Goal: Task Accomplishment & Management: Use online tool/utility

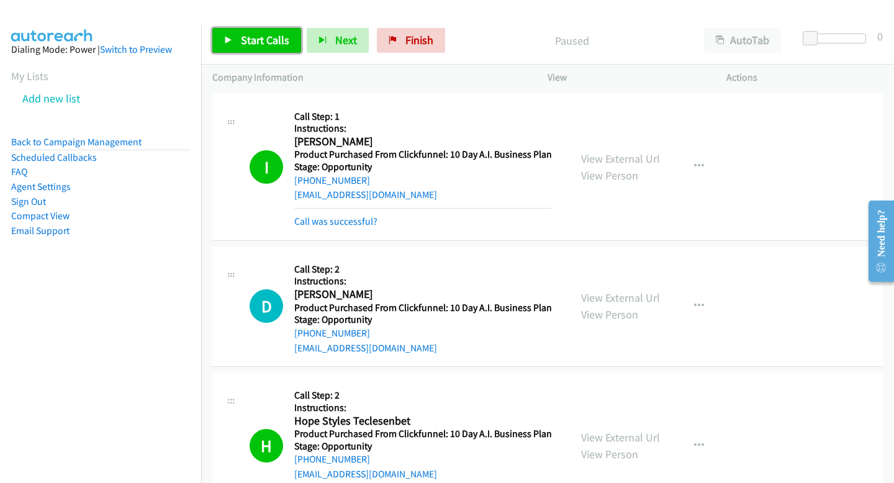
click at [274, 37] on span "Start Calls" at bounding box center [265, 40] width 48 height 14
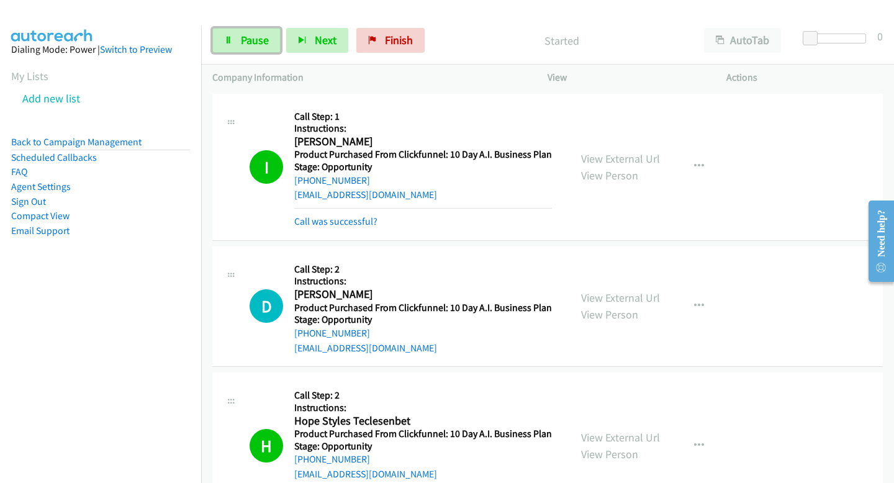
click at [274, 37] on link "Pause" at bounding box center [246, 40] width 68 height 25
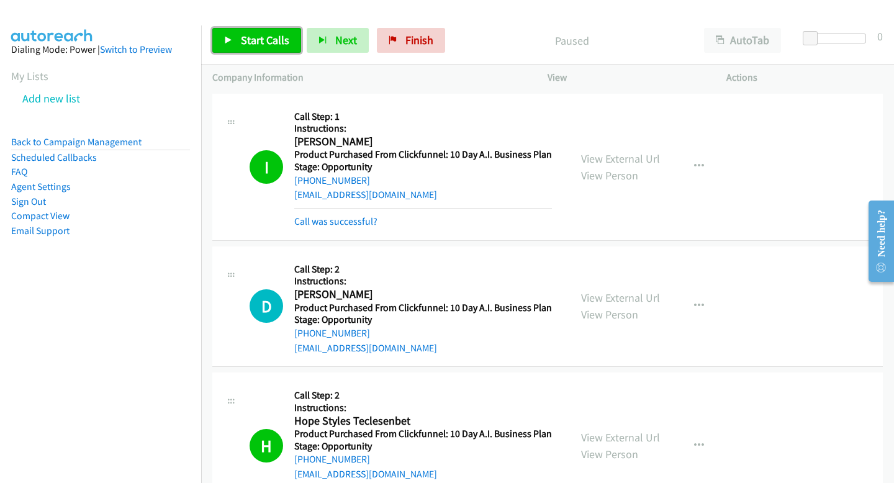
click at [272, 37] on span "Start Calls" at bounding box center [265, 40] width 48 height 14
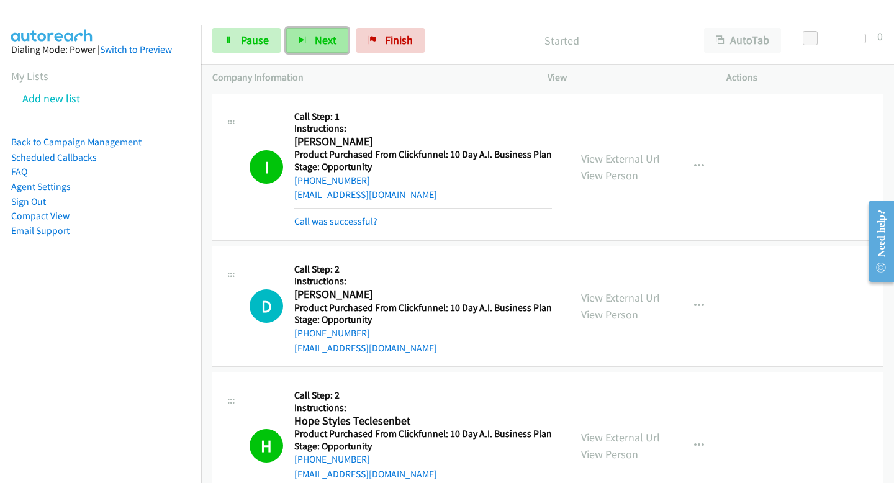
click at [298, 52] on button "Next" at bounding box center [317, 40] width 62 height 25
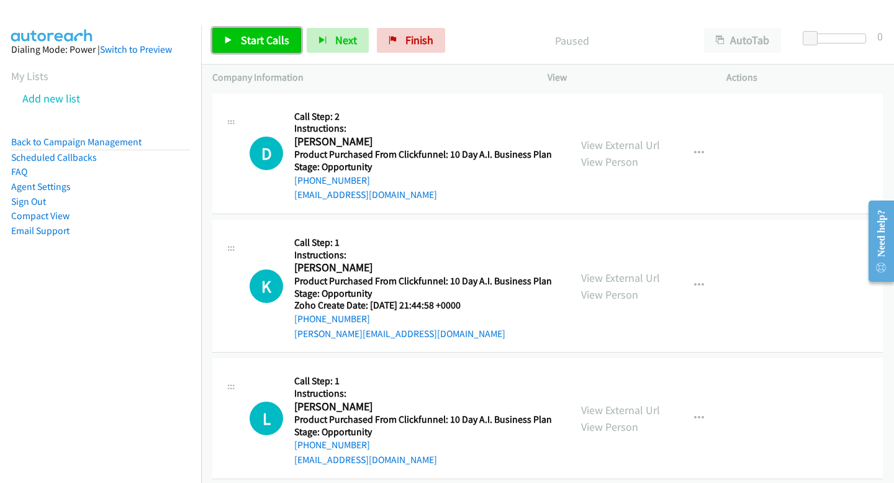
click at [254, 35] on span "Start Calls" at bounding box center [265, 40] width 48 height 14
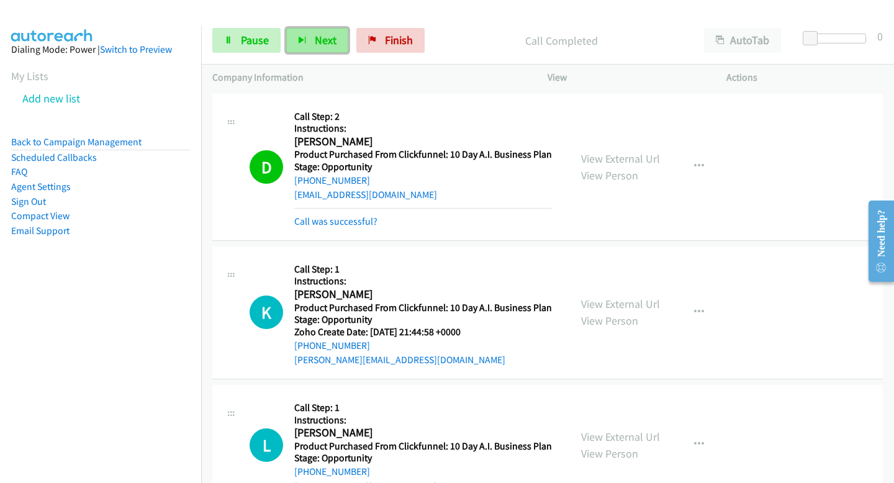
click at [329, 50] on button "Next" at bounding box center [317, 40] width 62 height 25
click at [325, 49] on button "Next" at bounding box center [317, 40] width 62 height 25
click at [324, 40] on span "Next" at bounding box center [326, 40] width 22 height 14
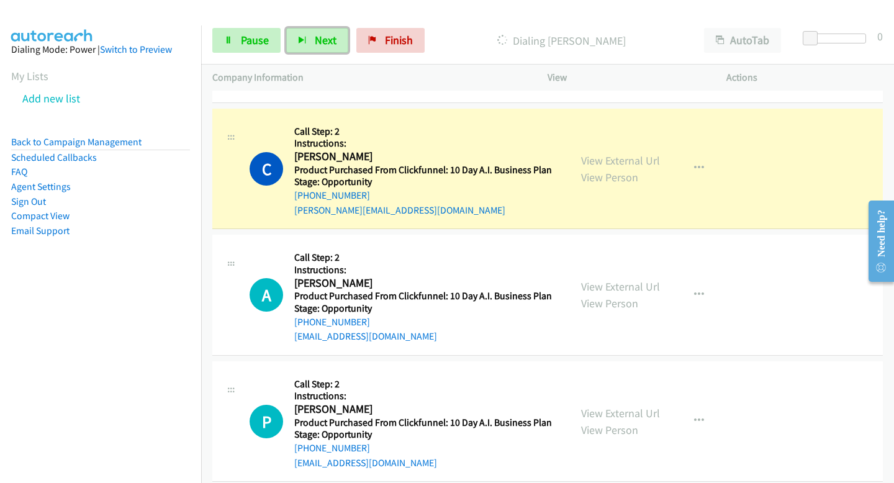
scroll to position [846, 0]
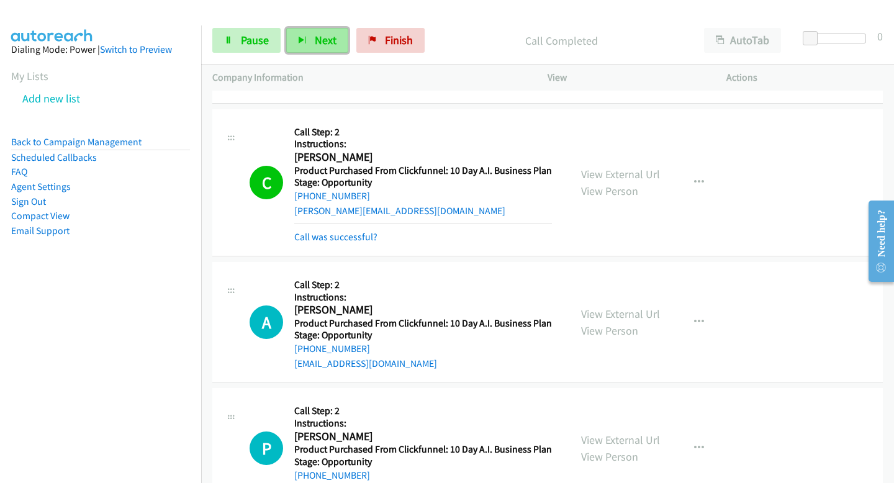
click at [342, 38] on button "Next" at bounding box center [317, 40] width 62 height 25
click at [300, 53] on div "Start Calls Pause Next Finish Call Completed AutoTab AutoTab 0" at bounding box center [547, 41] width 693 height 48
click at [307, 42] on button "Next" at bounding box center [317, 40] width 62 height 25
click at [320, 32] on button "Next" at bounding box center [317, 40] width 62 height 25
click at [323, 30] on button "Next" at bounding box center [317, 40] width 62 height 25
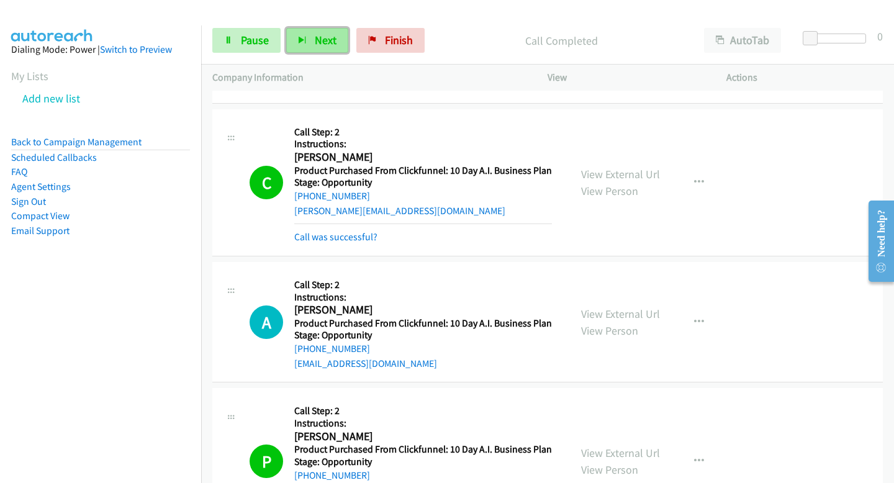
click at [331, 30] on button "Next" at bounding box center [317, 40] width 62 height 25
click at [377, 73] on p "Company Information" at bounding box center [368, 77] width 313 height 15
click at [334, 42] on button "Next" at bounding box center [317, 40] width 62 height 25
click at [334, 35] on button "Next" at bounding box center [317, 40] width 62 height 25
click at [334, 40] on span "Next" at bounding box center [326, 40] width 22 height 14
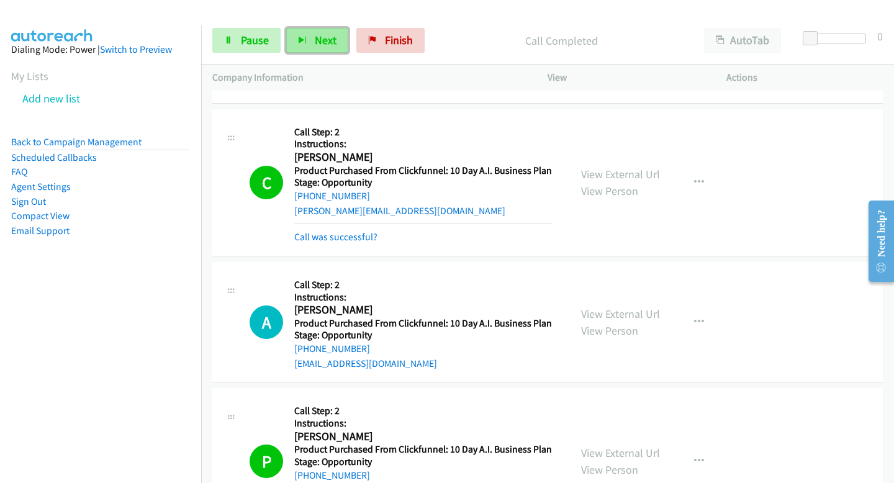
click at [340, 40] on button "Next" at bounding box center [317, 40] width 62 height 25
click at [310, 39] on button "Next" at bounding box center [317, 40] width 62 height 25
click at [334, 30] on button "Next" at bounding box center [317, 40] width 62 height 25
click at [297, 44] on button "Next" at bounding box center [317, 40] width 62 height 25
click at [305, 40] on icon "button" at bounding box center [302, 41] width 9 height 9
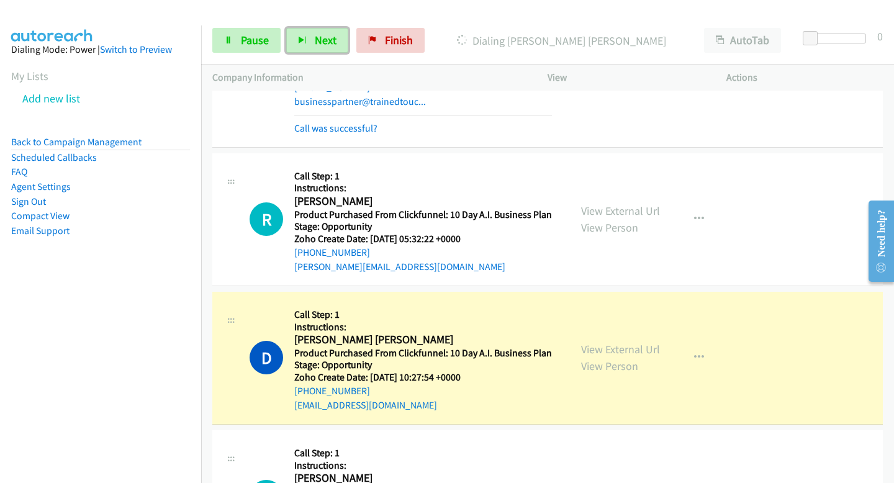
scroll to position [4912, 0]
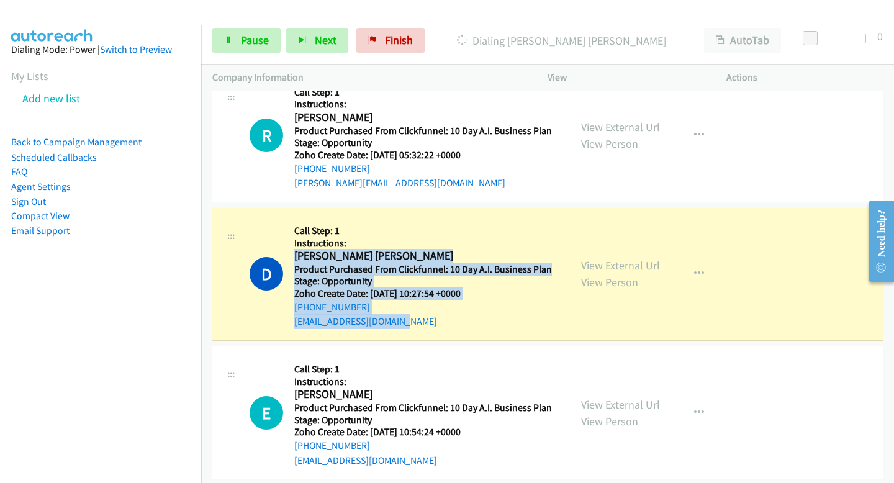
drag, startPoint x: 292, startPoint y: 240, endPoint x: 413, endPoint y: 315, distance: 142.1
click at [413, 315] on div "D Callback Scheduled Call Step: 1 Instructions: Dianna Disney Fernandez America…" at bounding box center [547, 274] width 670 height 133
copy div "Dianna Disney Fernandez America/Chicago Product Purchased From Clickfunnel: 10 …"
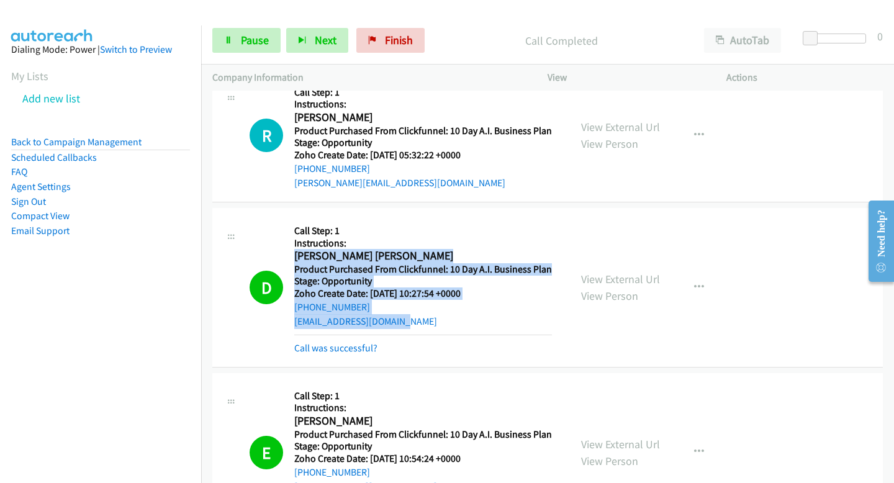
click at [249, 24] on div "Start Calls Pause Next Finish Call Completed AutoTab AutoTab 0" at bounding box center [547, 41] width 693 height 48
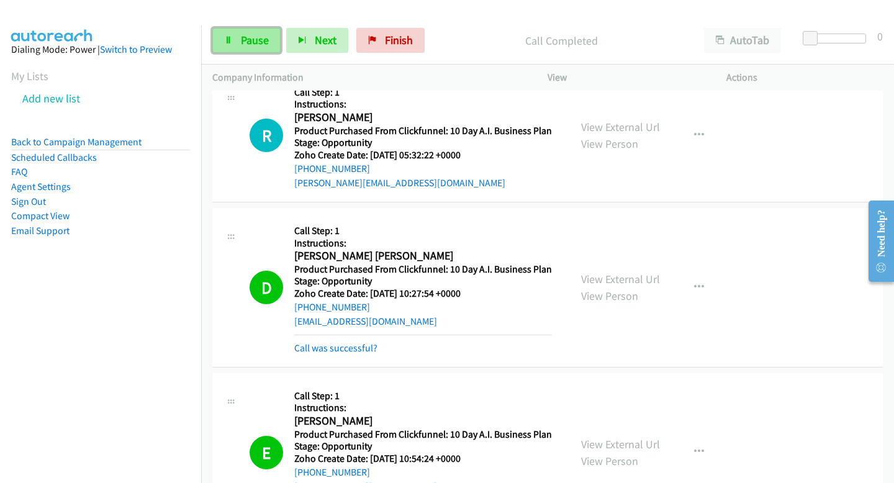
click at [249, 30] on link "Pause" at bounding box center [246, 40] width 68 height 25
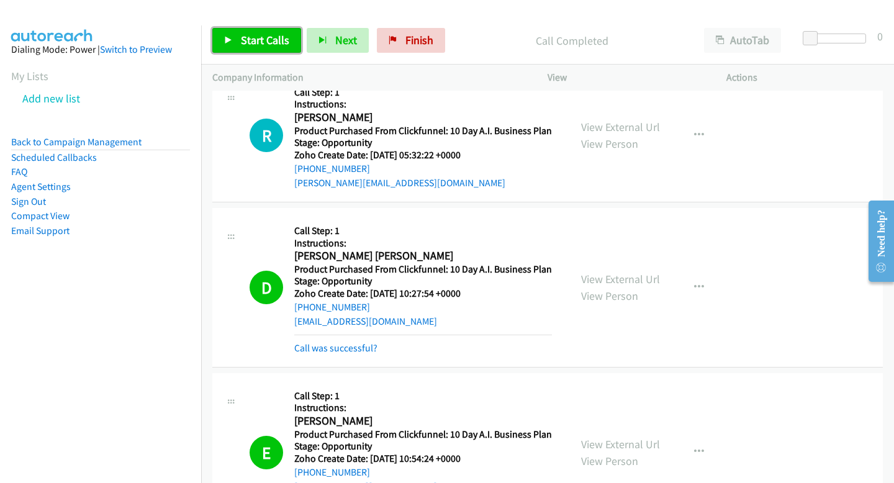
click at [248, 38] on span "Start Calls" at bounding box center [265, 40] width 48 height 14
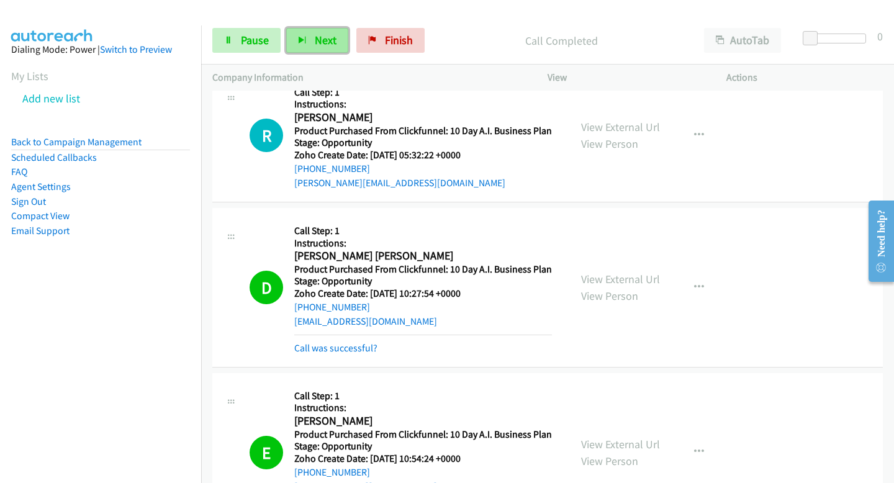
click at [333, 45] on span "Next" at bounding box center [326, 40] width 22 height 14
click at [330, 28] on button "Next" at bounding box center [317, 40] width 62 height 25
click at [326, 34] on span "Next" at bounding box center [326, 40] width 22 height 14
click at [315, 37] on span "Next" at bounding box center [326, 40] width 22 height 14
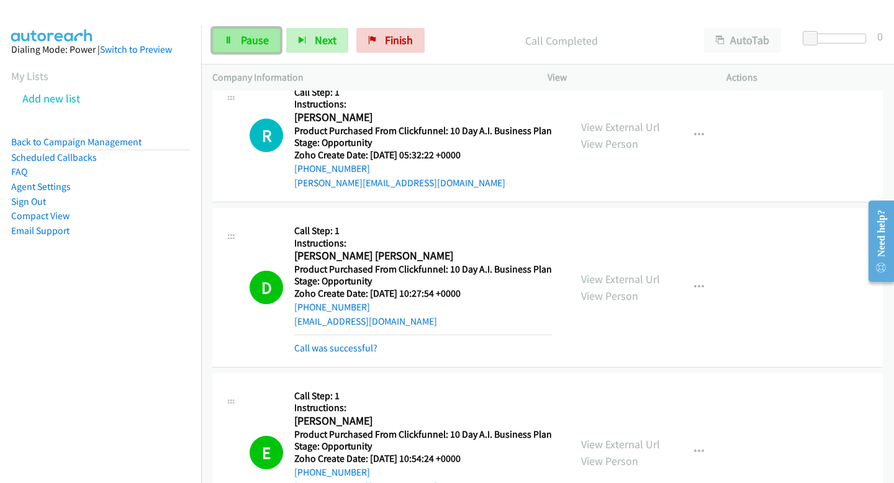
click at [267, 39] on span "Pause" at bounding box center [255, 40] width 28 height 14
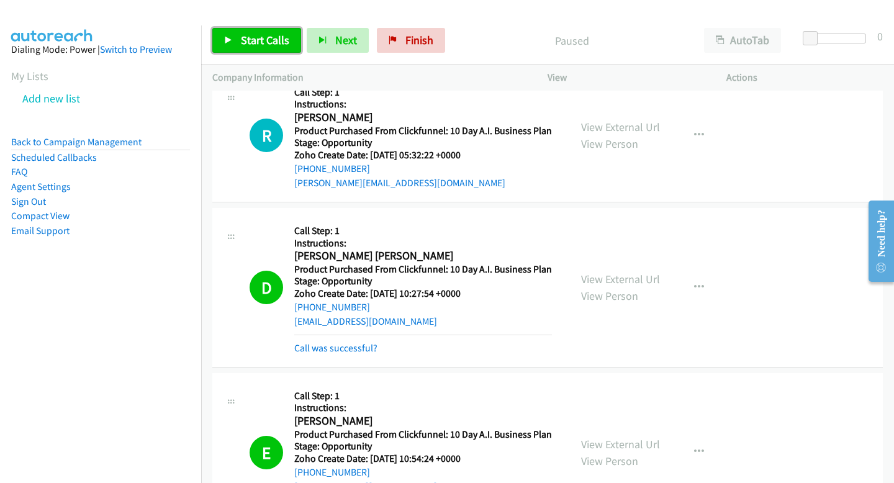
click at [267, 39] on span "Start Calls" at bounding box center [265, 40] width 48 height 14
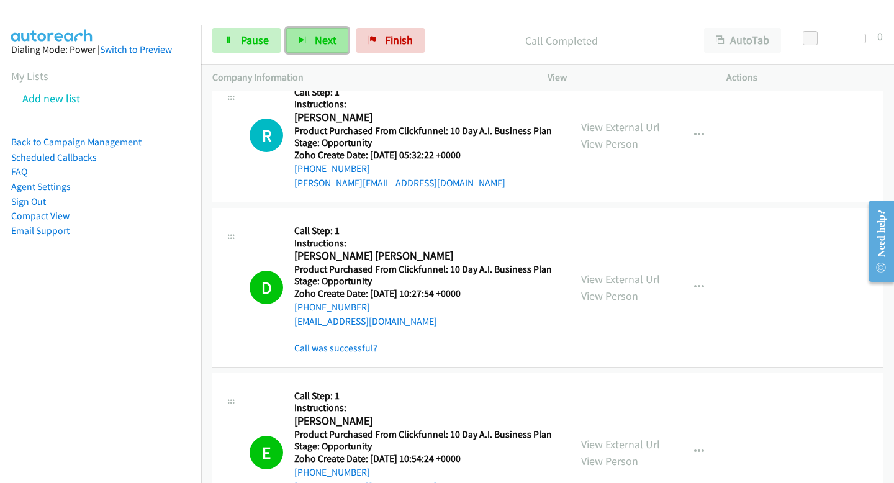
click at [325, 38] on span "Next" at bounding box center [326, 40] width 22 height 14
click at [329, 42] on span "Next" at bounding box center [326, 40] width 22 height 14
click at [309, 27] on div "Start Calls Pause Next Finish Call Completed AutoTab AutoTab 0" at bounding box center [547, 41] width 693 height 48
click at [308, 33] on button "Next" at bounding box center [317, 40] width 62 height 25
click at [323, 55] on div "Start Calls Pause Next Finish Call Completed AutoTab AutoTab 0" at bounding box center [547, 41] width 693 height 48
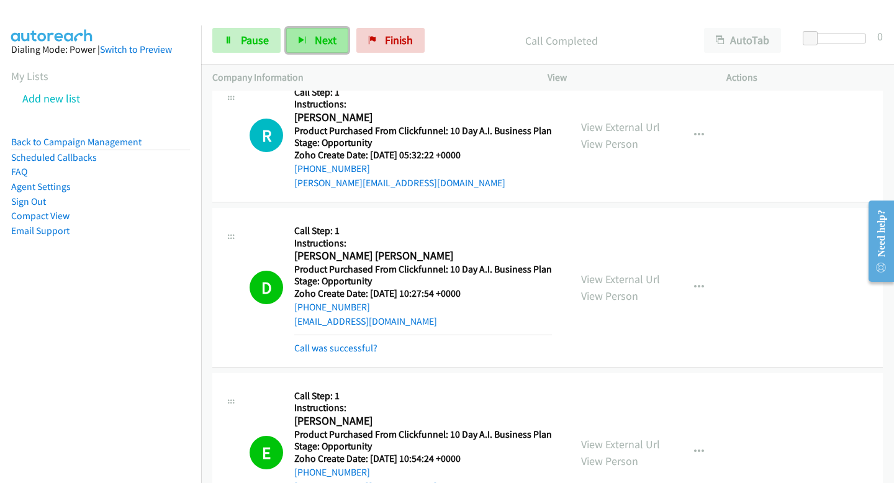
click at [312, 46] on button "Next" at bounding box center [317, 40] width 62 height 25
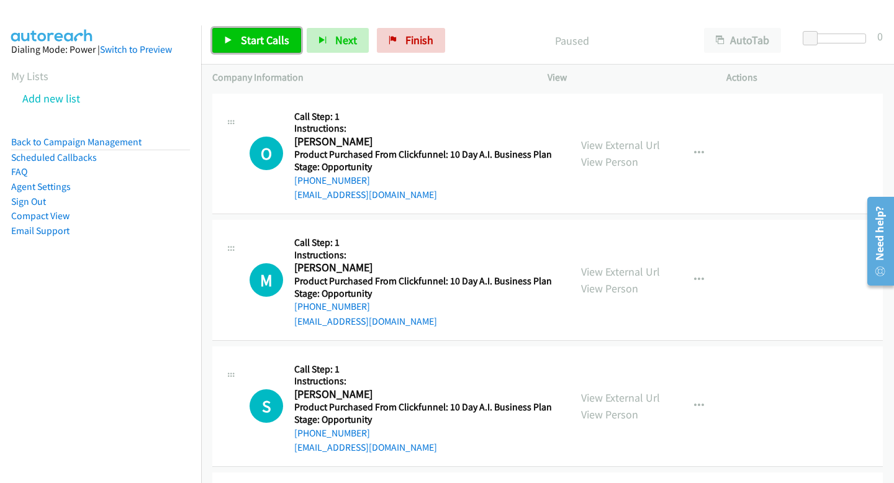
click at [237, 28] on link "Start Calls" at bounding box center [256, 40] width 89 height 25
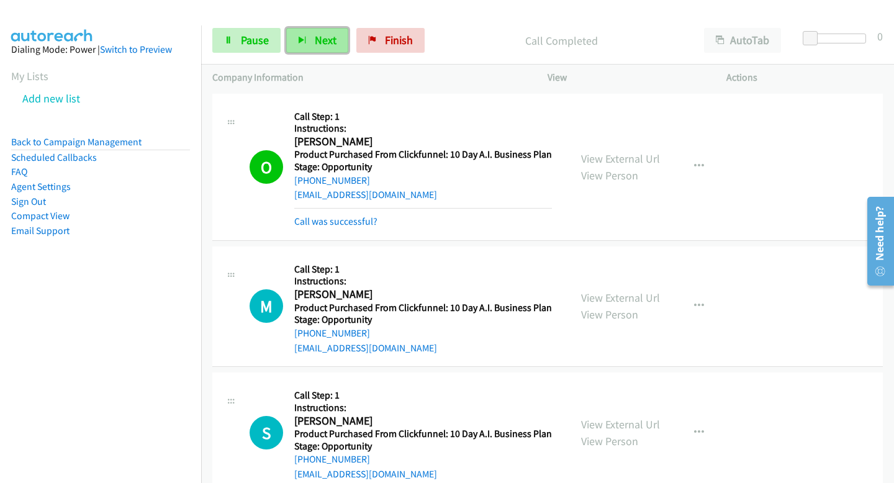
click at [304, 39] on icon "button" at bounding box center [302, 41] width 9 height 9
click at [316, 43] on span "Next" at bounding box center [326, 40] width 22 height 14
click at [331, 47] on button "Next" at bounding box center [317, 40] width 62 height 25
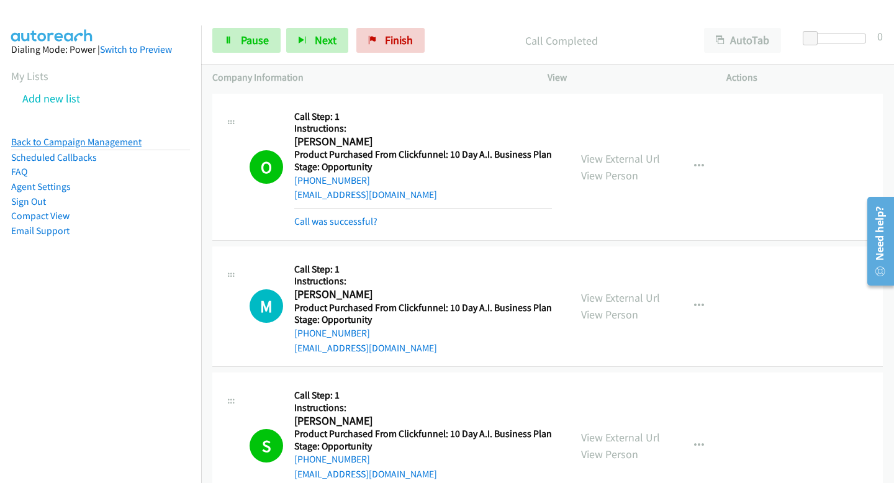
click at [125, 143] on link "Back to Campaign Management" at bounding box center [76, 142] width 130 height 12
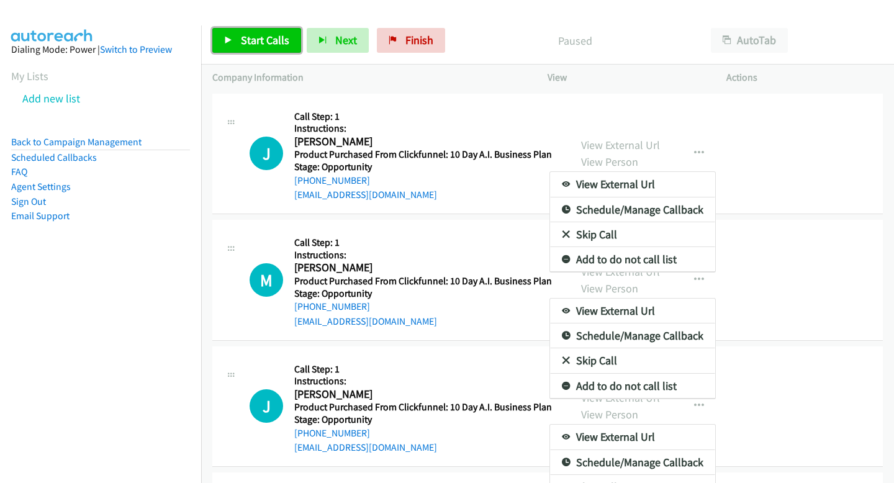
click at [276, 29] on link "Start Calls" at bounding box center [256, 40] width 89 height 25
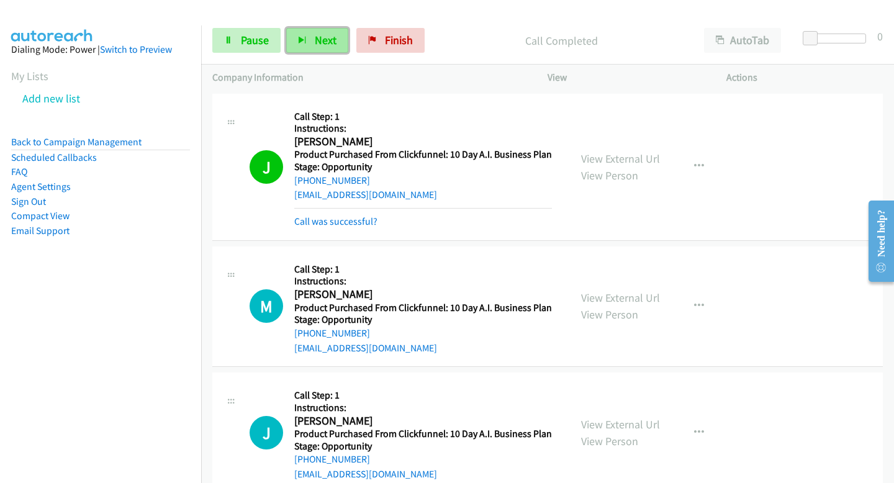
click at [311, 44] on button "Next" at bounding box center [317, 40] width 62 height 25
click at [320, 13] on div at bounding box center [441, 24] width 882 height 48
click at [320, 31] on button "Next" at bounding box center [317, 40] width 62 height 25
click at [311, 38] on button "Next" at bounding box center [317, 40] width 62 height 25
click at [305, 40] on button "Next" at bounding box center [317, 40] width 62 height 25
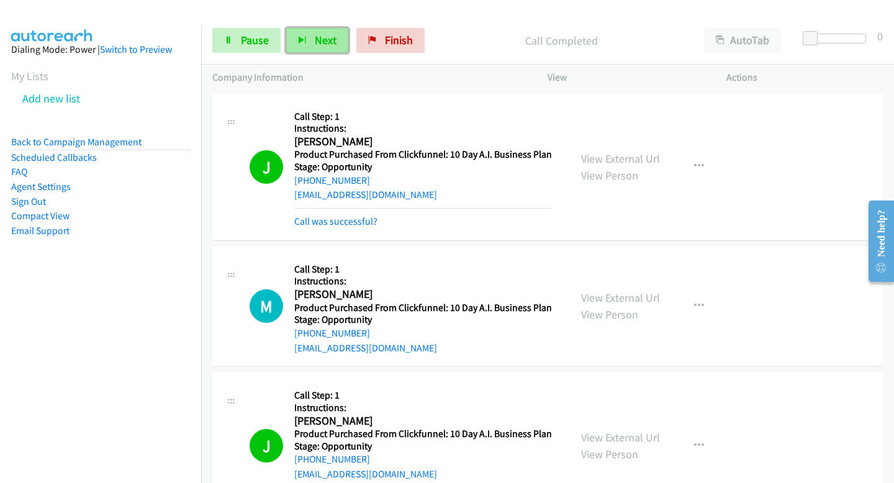
click at [324, 40] on span "Next" at bounding box center [326, 40] width 22 height 14
click at [301, 36] on button "Next" at bounding box center [317, 40] width 62 height 25
click at [329, 46] on span "Next" at bounding box center [326, 40] width 22 height 14
click at [341, 39] on button "Next" at bounding box center [317, 40] width 62 height 25
click at [327, 35] on span "Next" at bounding box center [326, 40] width 22 height 14
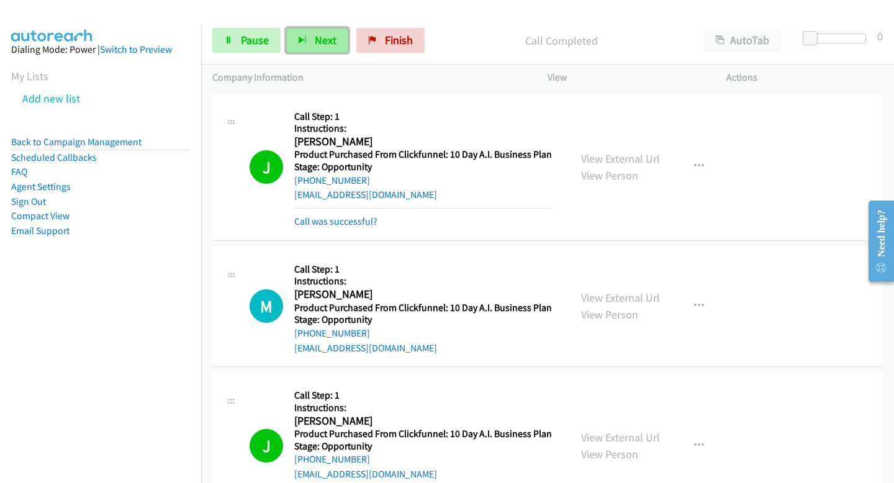
click at [302, 37] on icon "button" at bounding box center [302, 41] width 9 height 9
click at [326, 52] on button "Next" at bounding box center [317, 40] width 62 height 25
click at [331, 50] on button "Next" at bounding box center [317, 40] width 62 height 25
click at [318, 31] on button "Next" at bounding box center [317, 40] width 62 height 25
click at [325, 45] on span "Next" at bounding box center [326, 40] width 22 height 14
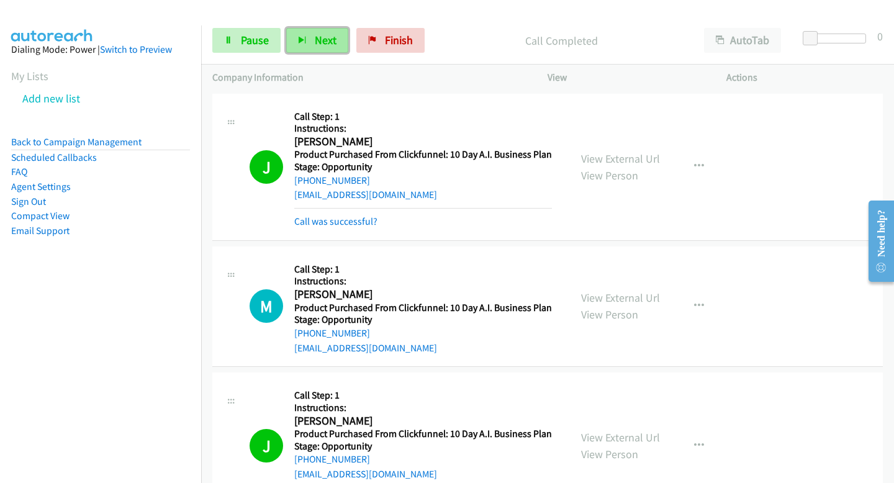
click at [315, 43] on span "Next" at bounding box center [326, 40] width 22 height 14
click at [252, 35] on span "Pause" at bounding box center [255, 40] width 28 height 14
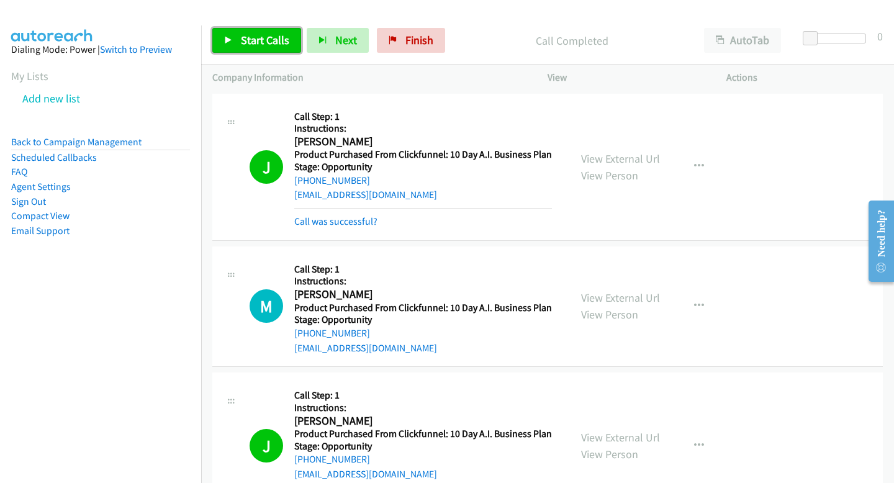
click at [264, 43] on span "Start Calls" at bounding box center [265, 40] width 48 height 14
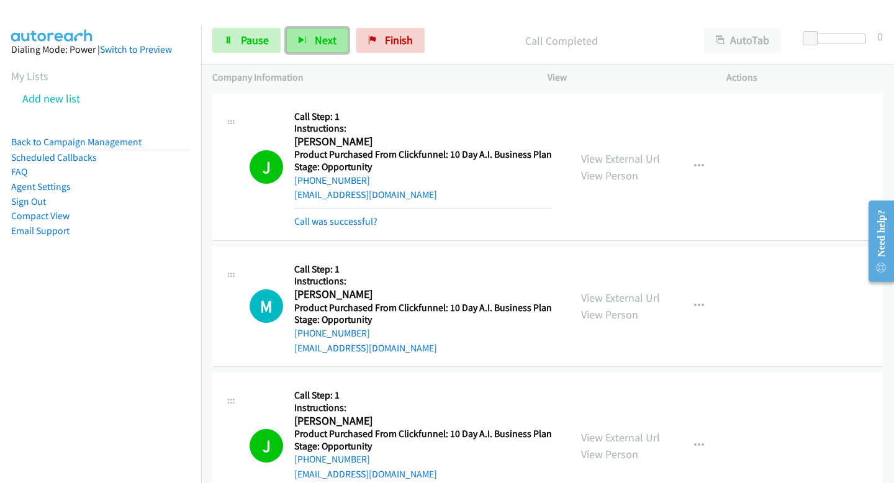
click at [330, 49] on button "Next" at bounding box center [317, 40] width 62 height 25
click at [311, 24] on div "Start Calls Pause Next Finish Call Completed AutoTab AutoTab 0" at bounding box center [547, 41] width 693 height 48
click at [315, 34] on span "Next" at bounding box center [326, 40] width 22 height 14
click at [329, 40] on span "Next" at bounding box center [326, 40] width 22 height 14
click at [306, 46] on button "Next" at bounding box center [317, 40] width 62 height 25
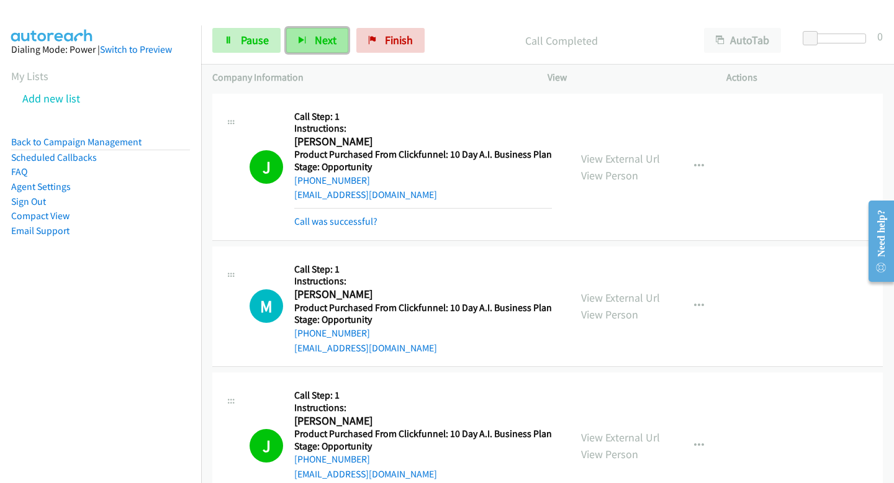
click at [319, 38] on span "Next" at bounding box center [326, 40] width 22 height 14
click at [305, 40] on icon "button" at bounding box center [302, 41] width 9 height 9
click at [303, 38] on icon "button" at bounding box center [302, 41] width 9 height 9
click at [315, 38] on span "Next" at bounding box center [326, 40] width 22 height 14
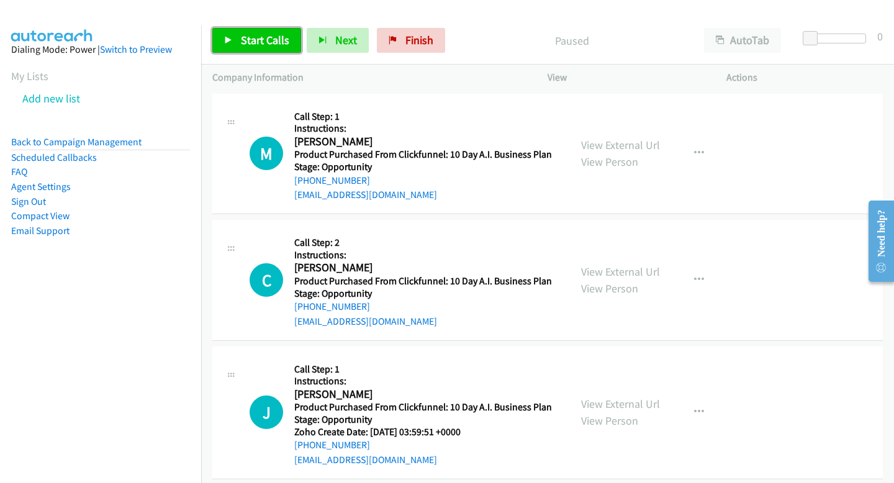
click at [267, 43] on span "Start Calls" at bounding box center [265, 40] width 48 height 14
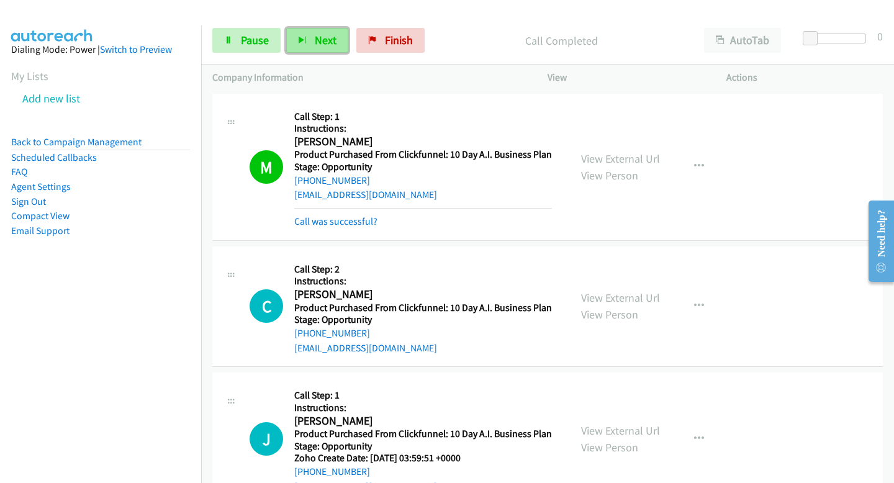
click at [295, 30] on button "Next" at bounding box center [317, 40] width 62 height 25
click at [313, 43] on button "Next" at bounding box center [317, 40] width 62 height 25
click at [320, 38] on span "Next" at bounding box center [326, 40] width 22 height 14
click at [303, 57] on div "Start Calls Pause Next Finish Call Completed AutoTab AutoTab 0" at bounding box center [547, 41] width 693 height 48
click at [303, 47] on button "Next" at bounding box center [317, 40] width 62 height 25
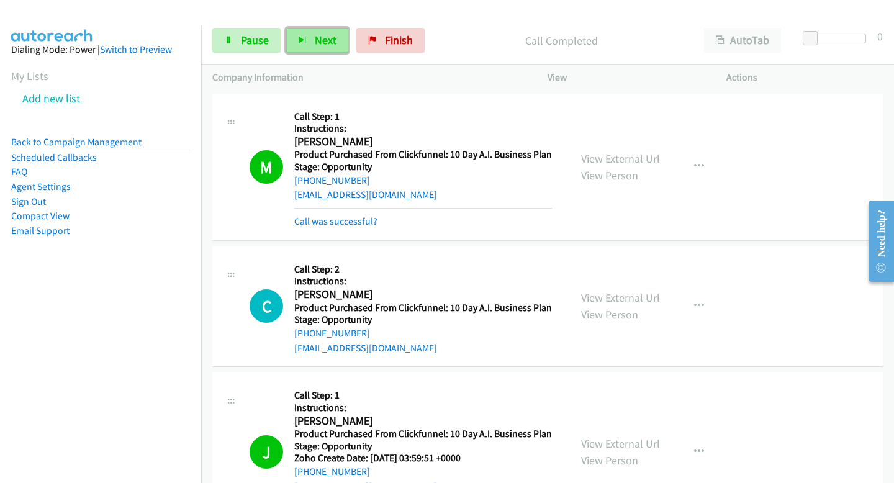
click at [330, 52] on button "Next" at bounding box center [317, 40] width 62 height 25
click at [329, 45] on span "Next" at bounding box center [326, 40] width 22 height 14
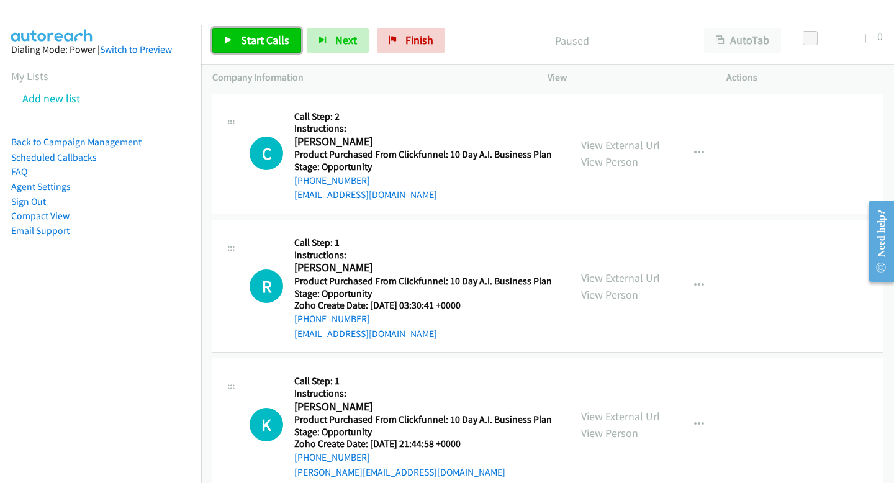
click at [232, 49] on link "Start Calls" at bounding box center [256, 40] width 89 height 25
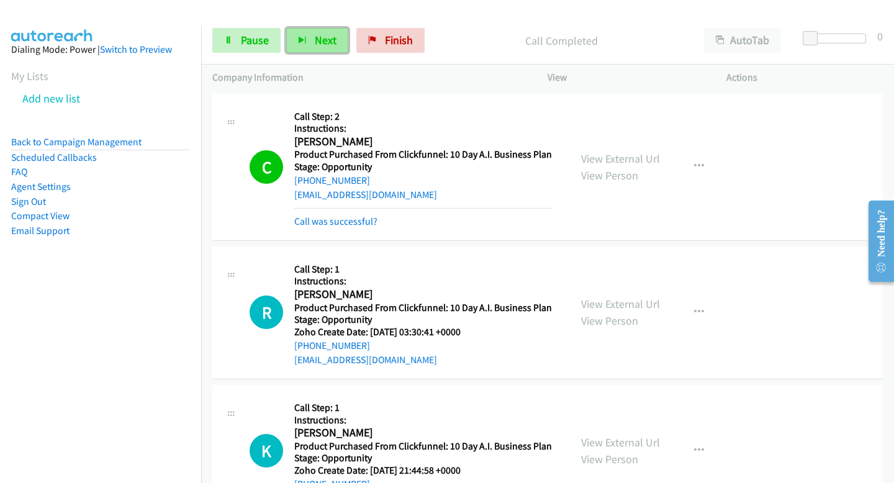
click at [339, 47] on button "Next" at bounding box center [317, 40] width 62 height 25
click at [320, 30] on button "Next" at bounding box center [317, 40] width 62 height 25
click at [320, 41] on span "Next" at bounding box center [326, 40] width 22 height 14
click at [305, 27] on div "Start Calls Pause Next Finish Call Completed AutoTab AutoTab 0" at bounding box center [547, 41] width 693 height 48
click at [308, 33] on button "Next" at bounding box center [317, 40] width 62 height 25
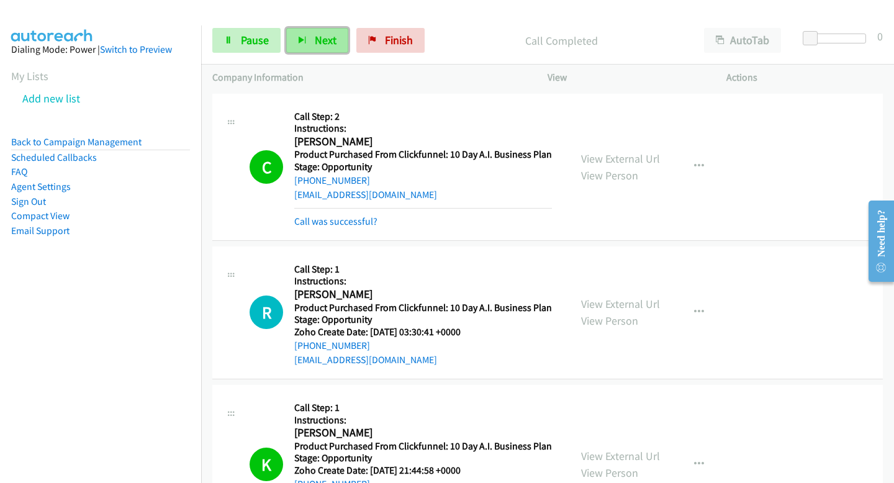
click at [310, 29] on button "Next" at bounding box center [317, 40] width 62 height 25
click at [310, 45] on button "Next" at bounding box center [317, 40] width 62 height 25
click at [294, 35] on button "Next" at bounding box center [317, 40] width 62 height 25
click at [312, 35] on button "Next" at bounding box center [317, 40] width 62 height 25
click at [308, 48] on button "Next" at bounding box center [317, 40] width 62 height 25
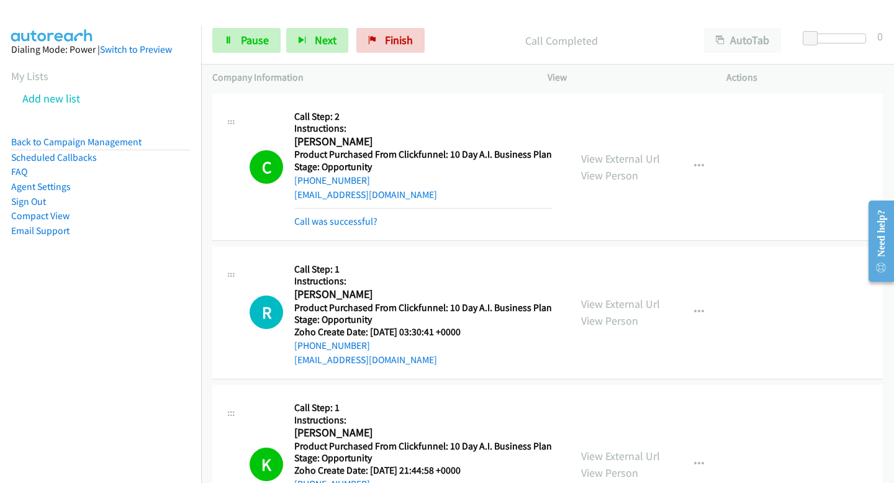
click at [268, 55] on div "Start Calls Pause Next Finish Call Completed AutoTab AutoTab 0" at bounding box center [547, 41] width 693 height 48
click at [254, 48] on link "Pause" at bounding box center [246, 40] width 68 height 25
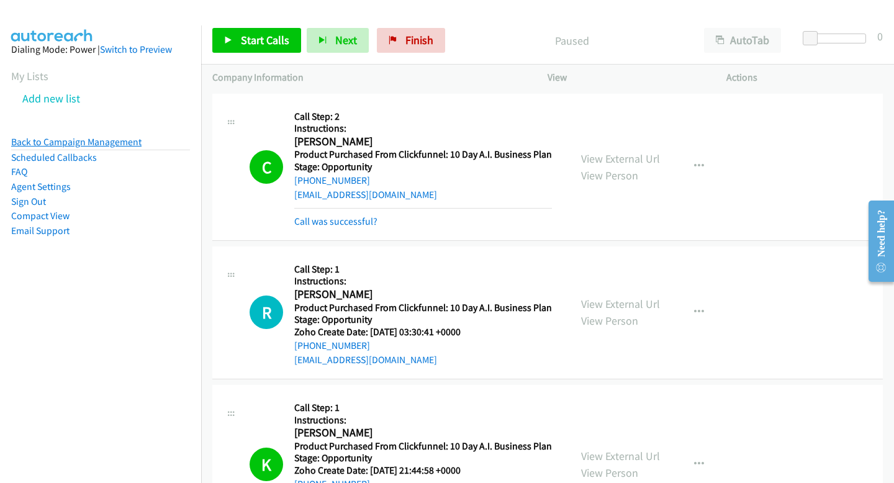
click at [94, 138] on link "Back to Campaign Management" at bounding box center [76, 142] width 130 height 12
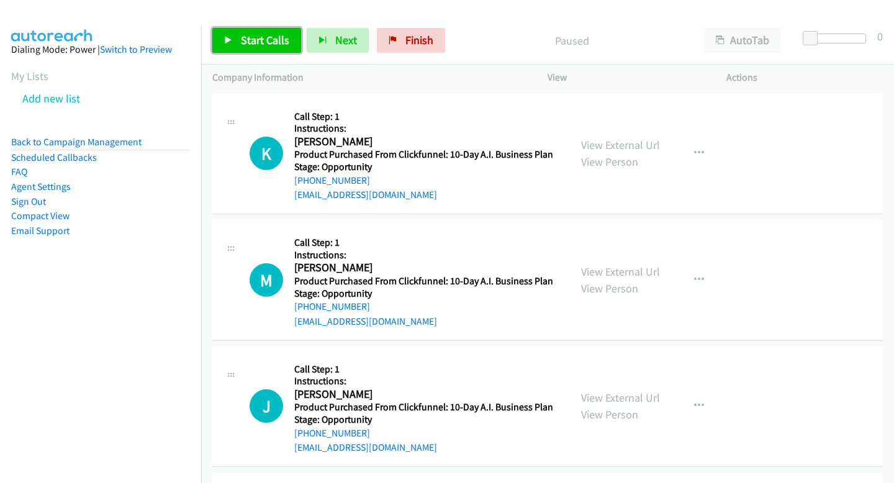
click at [277, 39] on span "Start Calls" at bounding box center [265, 40] width 48 height 14
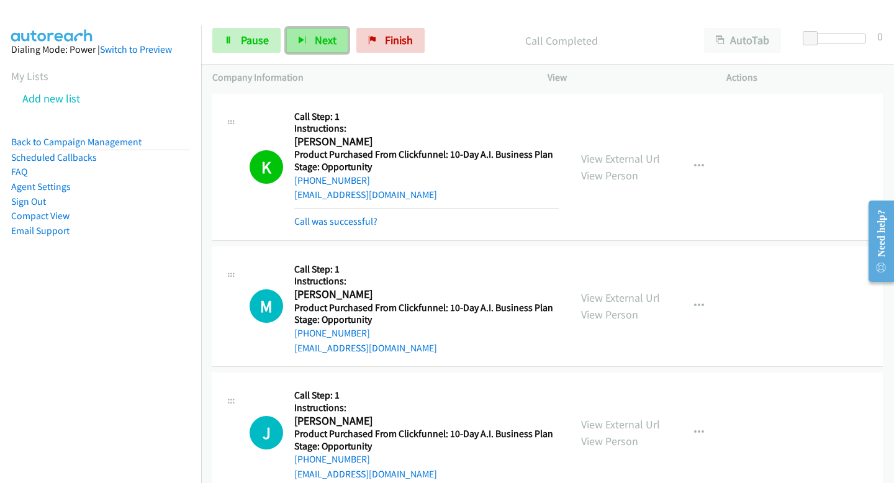
click at [333, 48] on button "Next" at bounding box center [317, 40] width 62 height 25
click at [312, 37] on button "Next" at bounding box center [317, 40] width 62 height 25
click at [322, 44] on span "Next" at bounding box center [326, 40] width 22 height 14
click at [303, 48] on button "Next" at bounding box center [317, 40] width 62 height 25
click at [315, 35] on span "Next" at bounding box center [326, 40] width 22 height 14
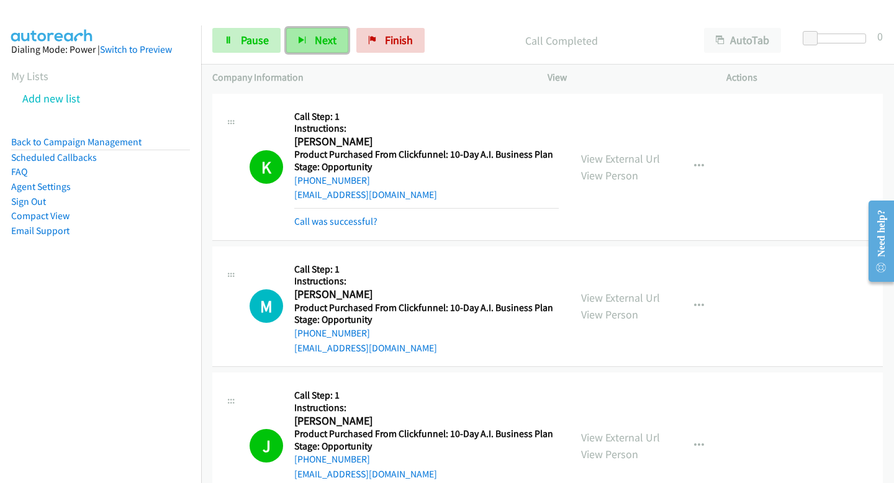
click at [309, 36] on button "Next" at bounding box center [317, 40] width 62 height 25
click at [313, 48] on button "Next" at bounding box center [317, 40] width 62 height 25
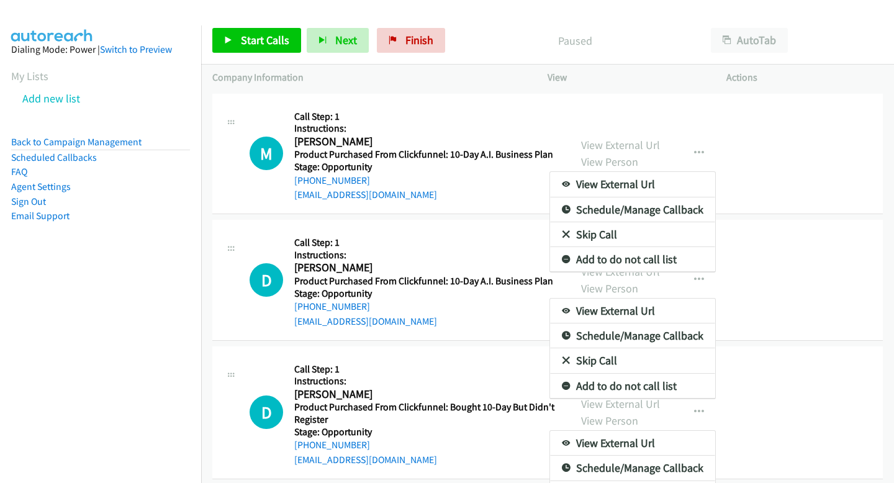
click at [238, 48] on div at bounding box center [447, 241] width 894 height 483
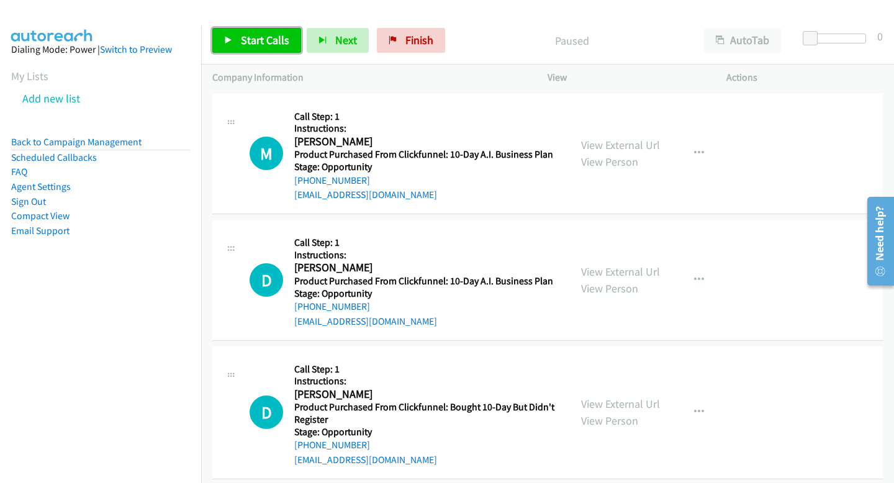
click at [230, 35] on link "Start Calls" at bounding box center [256, 40] width 89 height 25
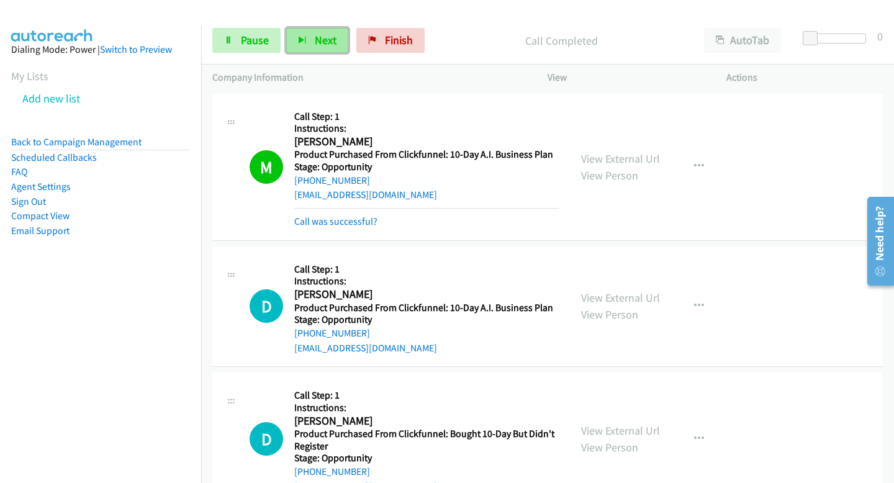
click at [310, 40] on button "Next" at bounding box center [317, 40] width 62 height 25
click at [315, 47] on span "Next" at bounding box center [326, 40] width 22 height 14
click at [321, 53] on div "Start Calls Pause Next Finish Call Completed AutoTab AutoTab 0" at bounding box center [547, 41] width 693 height 48
click at [318, 43] on span "Next" at bounding box center [326, 40] width 22 height 14
click at [325, 45] on span "Next" at bounding box center [326, 40] width 22 height 14
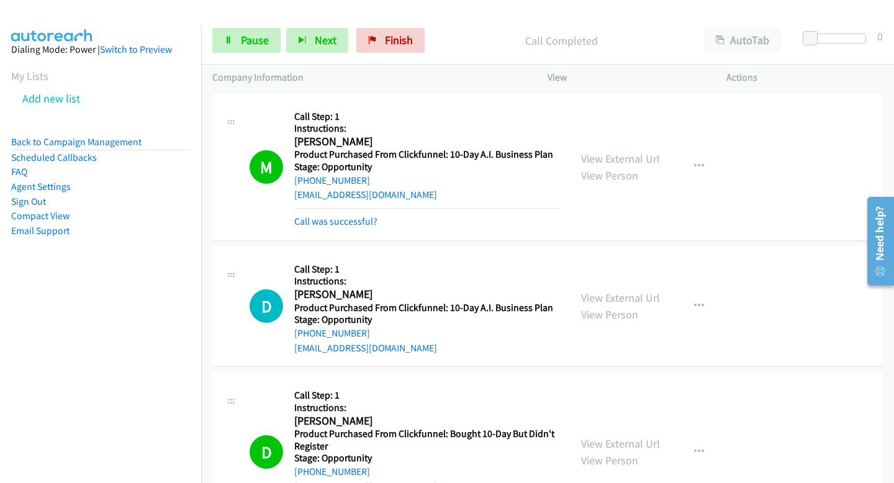
click at [296, 53] on div "Start Calls Pause Next Finish Call Completed AutoTab AutoTab 0" at bounding box center [547, 41] width 693 height 48
click at [289, 45] on button "Next" at bounding box center [317, 40] width 62 height 25
click at [299, 48] on button "Next" at bounding box center [317, 40] width 62 height 25
click at [332, 41] on span "Next" at bounding box center [326, 40] width 22 height 14
click at [316, 56] on div "Start Calls Pause Next Finish Call Completed AutoTab AutoTab 0" at bounding box center [547, 41] width 693 height 48
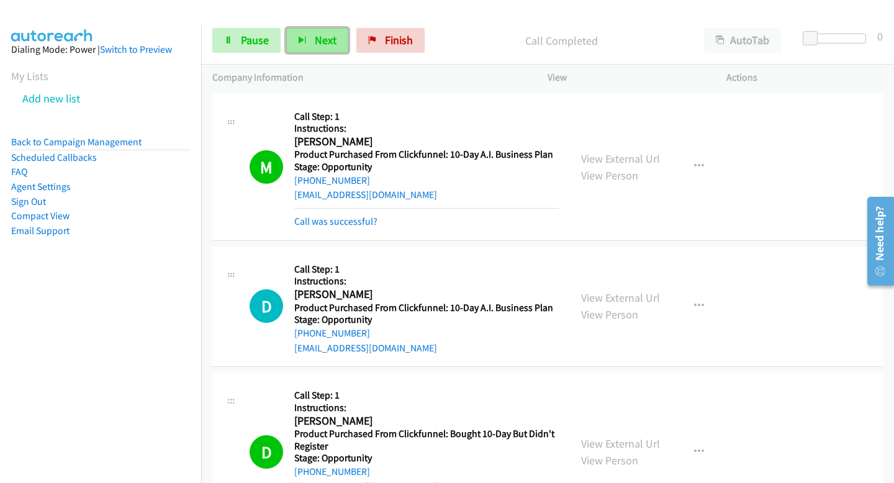
click at [315, 46] on span "Next" at bounding box center [326, 40] width 22 height 14
click at [321, 42] on span "Next" at bounding box center [326, 40] width 22 height 14
click at [325, 44] on span "Next" at bounding box center [326, 40] width 22 height 14
click at [336, 43] on button "Next" at bounding box center [317, 40] width 62 height 25
click at [339, 29] on button "Next" at bounding box center [317, 40] width 62 height 25
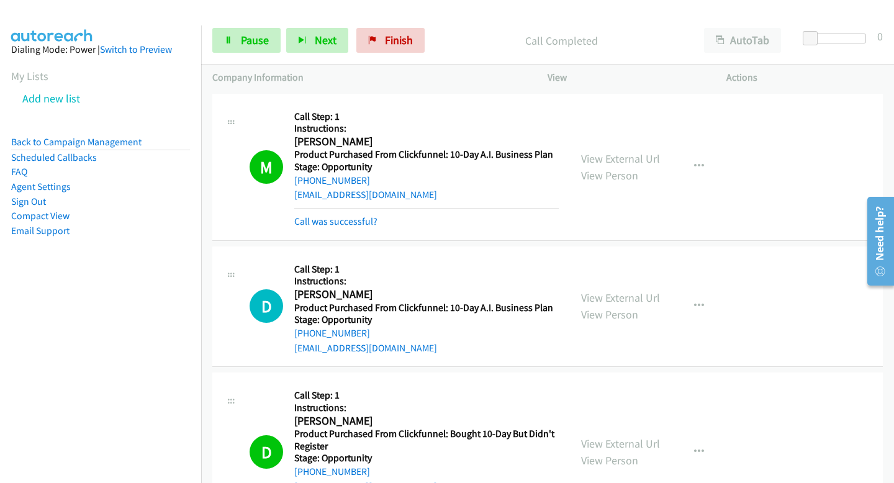
click at [290, 55] on div "Start Calls Pause Next Finish Call Completed AutoTab AutoTab 0" at bounding box center [547, 41] width 693 height 48
click at [309, 42] on button "Next" at bounding box center [317, 40] width 62 height 25
click at [312, 38] on button "Next" at bounding box center [317, 40] width 62 height 25
click at [331, 45] on span "Next" at bounding box center [326, 40] width 22 height 14
click at [332, 47] on button "Next" at bounding box center [317, 40] width 62 height 25
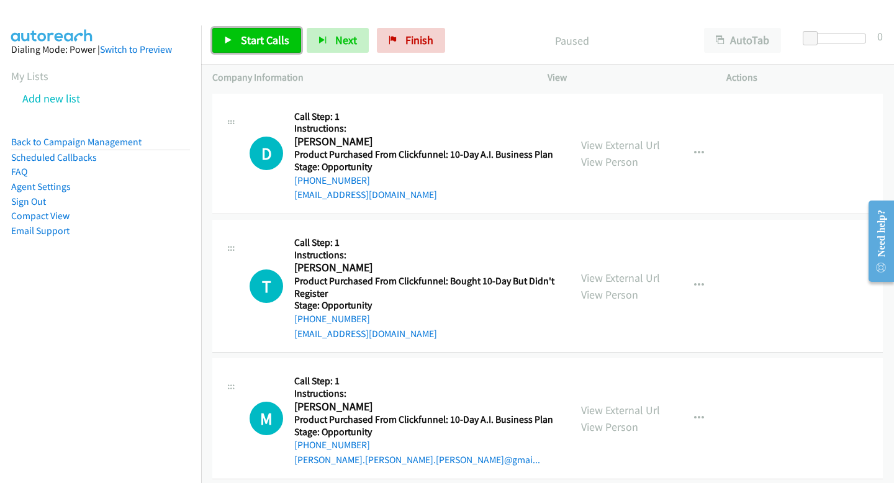
click at [274, 42] on span "Start Calls" at bounding box center [265, 40] width 48 height 14
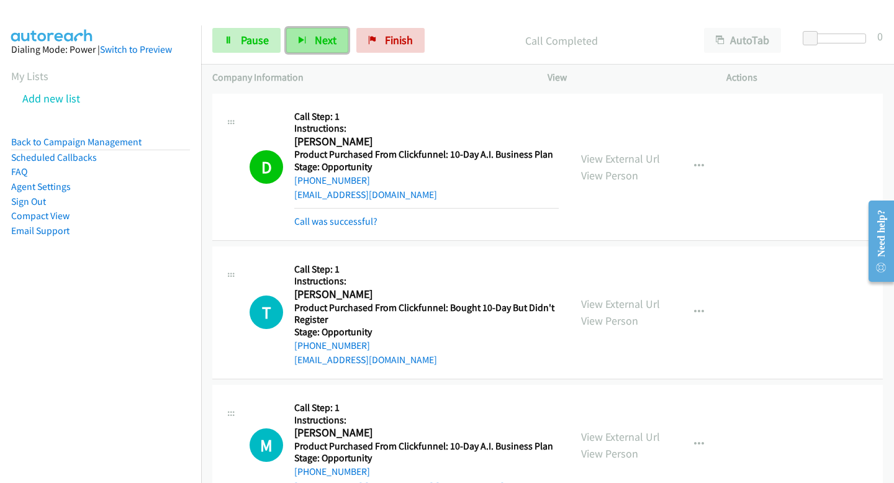
click at [300, 42] on icon "button" at bounding box center [302, 41] width 9 height 9
click at [310, 44] on button "Next" at bounding box center [317, 40] width 62 height 25
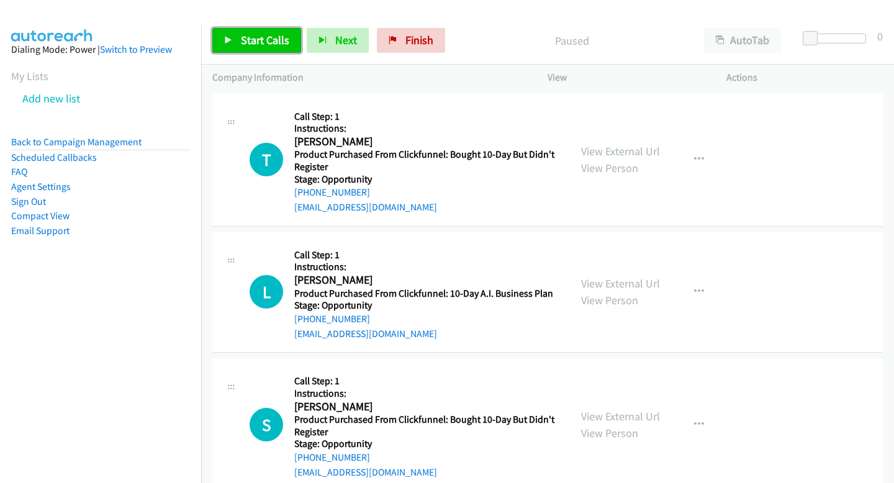
click at [250, 35] on span "Start Calls" at bounding box center [265, 40] width 48 height 14
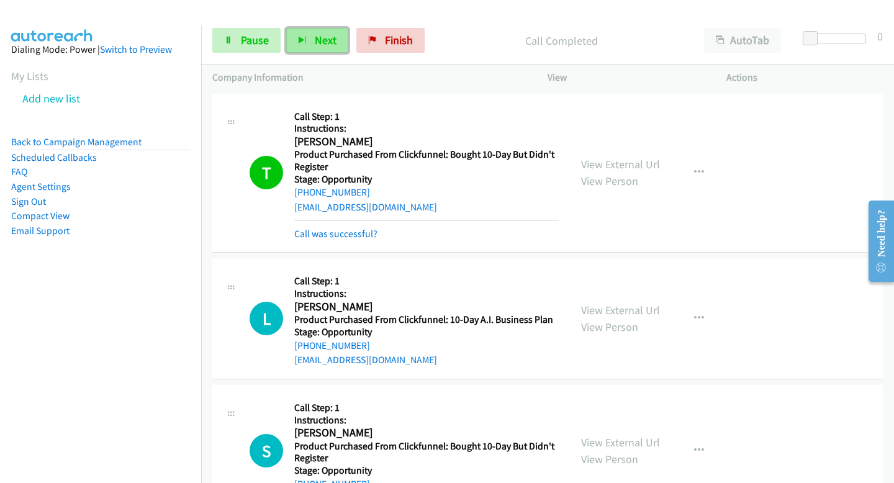
click at [331, 38] on span "Next" at bounding box center [326, 40] width 22 height 14
click at [315, 39] on span "Next" at bounding box center [326, 40] width 22 height 14
click at [326, 34] on span "Next" at bounding box center [326, 40] width 22 height 14
click at [327, 37] on span "Next" at bounding box center [326, 40] width 22 height 14
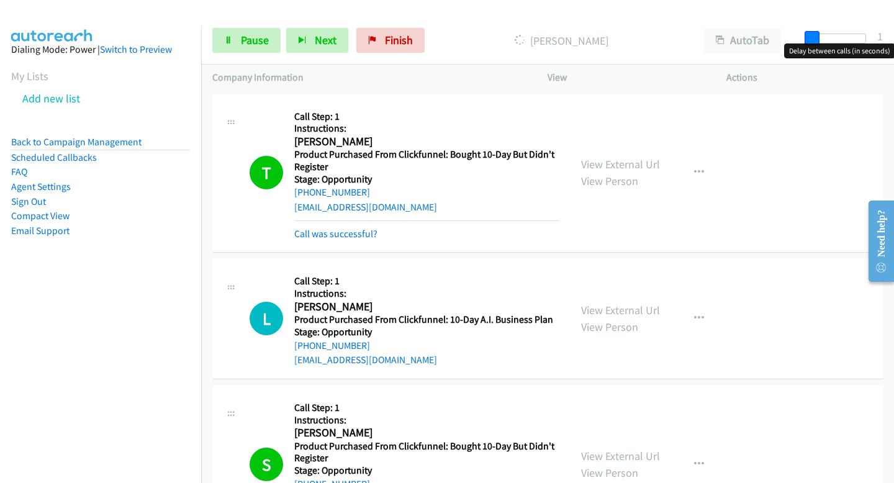
click at [812, 37] on span at bounding box center [811, 38] width 15 height 15
click at [321, 55] on div "Start Calls Pause Next Finish Call Completed AutoTab AutoTab 1" at bounding box center [547, 41] width 693 height 48
click at [321, 52] on button "Next" at bounding box center [317, 40] width 62 height 25
click at [320, 50] on button "Next" at bounding box center [317, 40] width 62 height 25
click at [308, 53] on div "Start Calls Pause Next Finish Call Completed AutoTab AutoTab 1" at bounding box center [547, 41] width 693 height 48
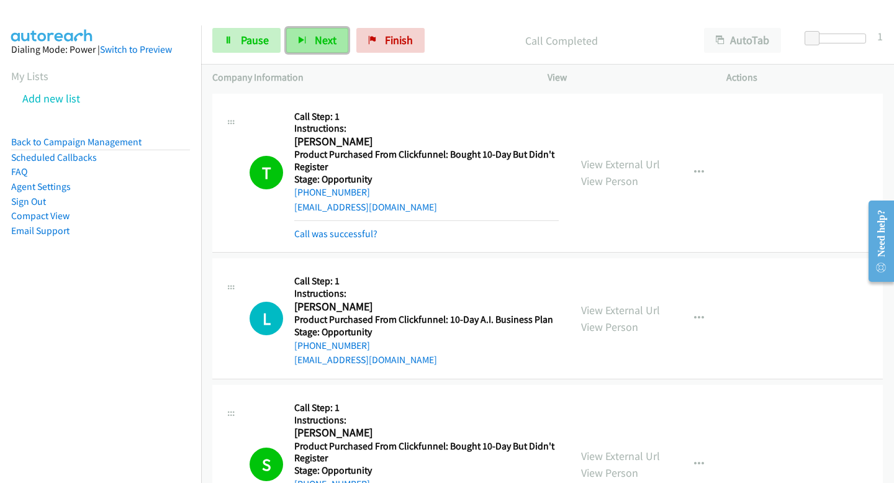
click at [312, 46] on button "Next" at bounding box center [317, 40] width 62 height 25
click at [315, 34] on span "Next" at bounding box center [326, 40] width 22 height 14
click at [309, 54] on div "Start Calls Pause Next Finish Call Completed AutoTab AutoTab 1" at bounding box center [547, 41] width 693 height 48
click at [308, 39] on button "Next" at bounding box center [317, 40] width 62 height 25
click at [334, 43] on button "Next" at bounding box center [317, 40] width 62 height 25
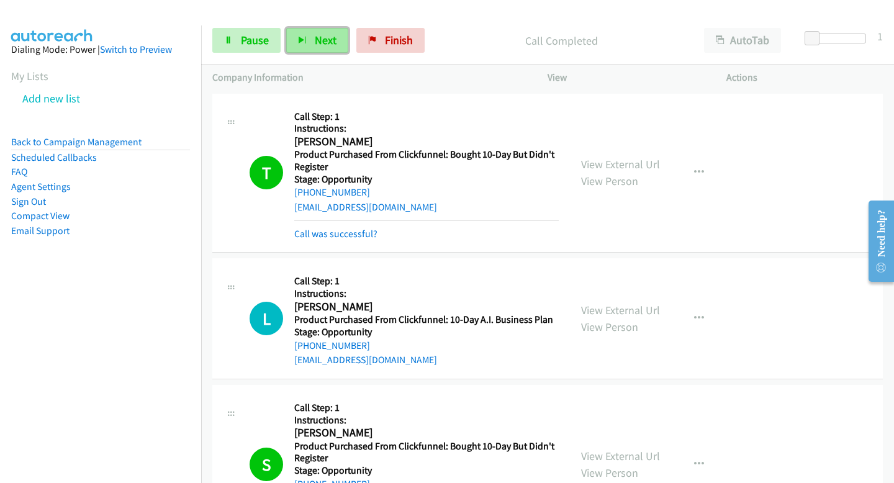
click at [298, 41] on icon "button" at bounding box center [302, 41] width 9 height 9
click at [298, 39] on icon "button" at bounding box center [302, 41] width 9 height 9
click at [324, 43] on span "Next" at bounding box center [326, 40] width 22 height 14
click at [294, 36] on button "Next" at bounding box center [317, 40] width 62 height 25
click at [336, 61] on div "Start Calls Pause Next Finish Call Completed AutoTab AutoTab 1" at bounding box center [547, 41] width 693 height 48
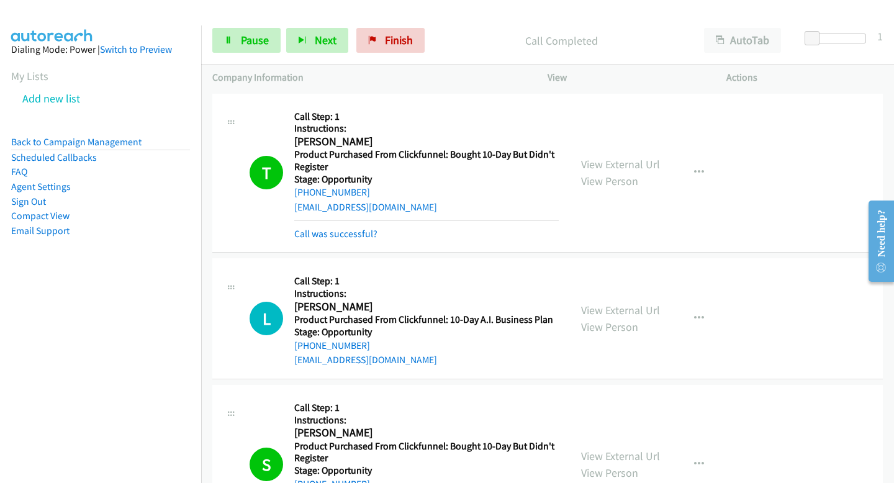
click at [336, 56] on div "Start Calls Pause Next Finish Call Completed AutoTab AutoTab 1" at bounding box center [547, 41] width 693 height 48
click at [335, 51] on button "Next" at bounding box center [317, 40] width 62 height 25
click at [326, 38] on span "Next" at bounding box center [326, 40] width 22 height 14
click at [313, 30] on button "Next" at bounding box center [317, 40] width 62 height 25
click at [294, 37] on button "Next" at bounding box center [317, 40] width 62 height 25
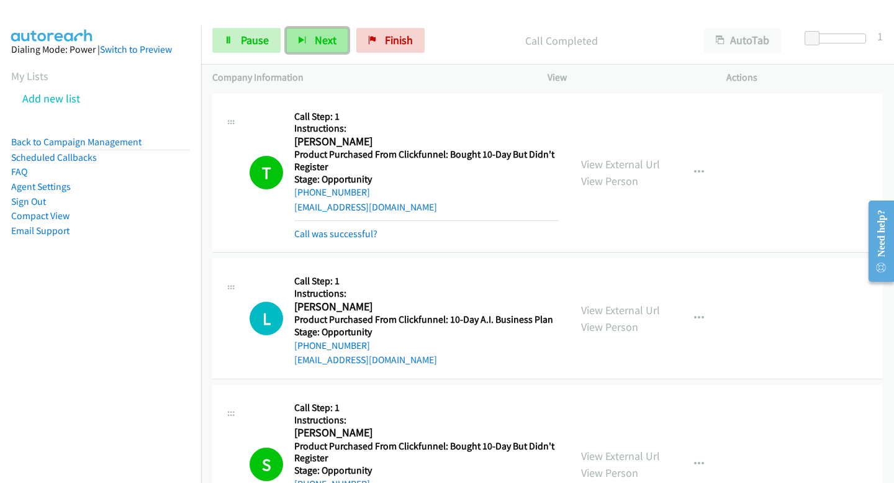
click at [315, 38] on span "Next" at bounding box center [326, 40] width 22 height 14
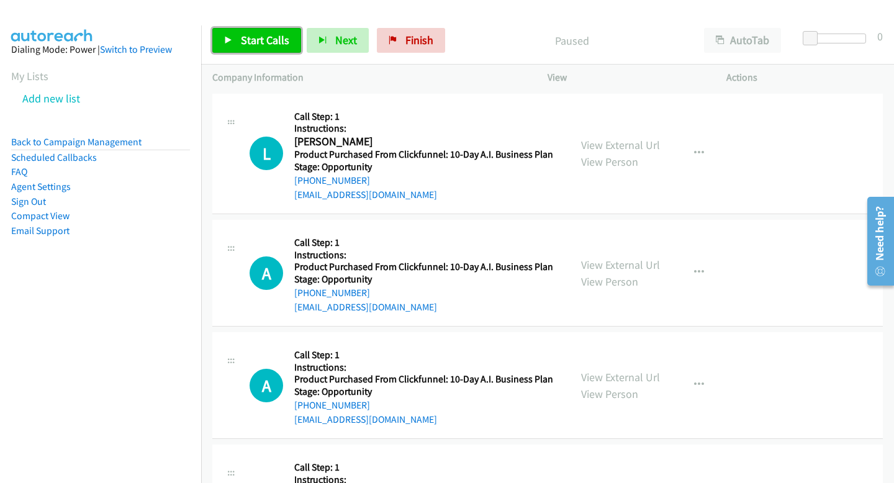
click at [240, 50] on link "Start Calls" at bounding box center [256, 40] width 89 height 25
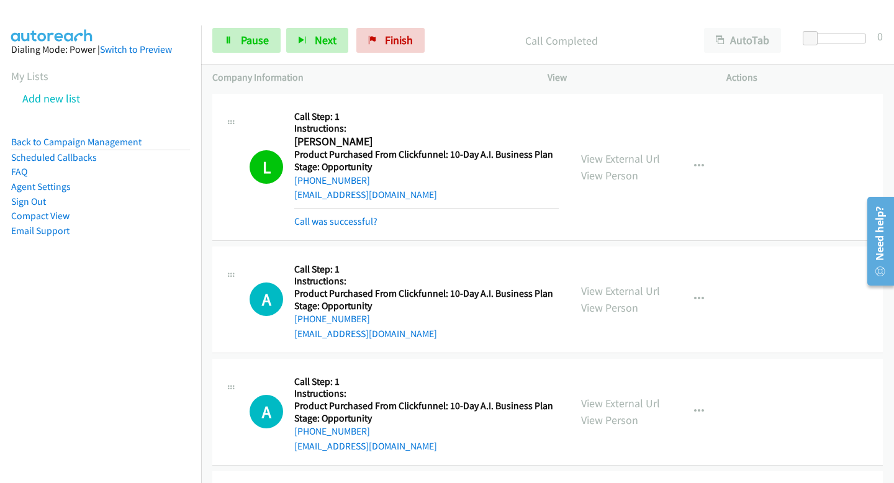
click at [291, 24] on div "Start Calls Pause Next Finish Call Completed AutoTab AutoTab 0" at bounding box center [547, 41] width 693 height 48
click at [304, 35] on button "Next" at bounding box center [317, 40] width 62 height 25
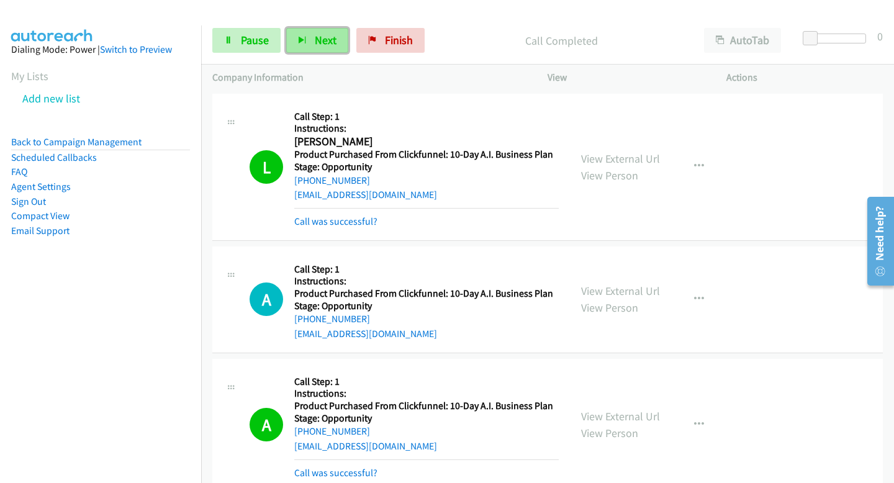
click at [338, 44] on button "Next" at bounding box center [317, 40] width 62 height 25
click at [327, 42] on span "Next" at bounding box center [326, 40] width 22 height 14
click at [308, 46] on button "Next" at bounding box center [317, 40] width 62 height 25
click at [307, 46] on button "Next" at bounding box center [317, 40] width 62 height 25
click at [330, 56] on div "Start Calls Pause Next Finish Call Completed AutoTab AutoTab 0" at bounding box center [547, 41] width 693 height 48
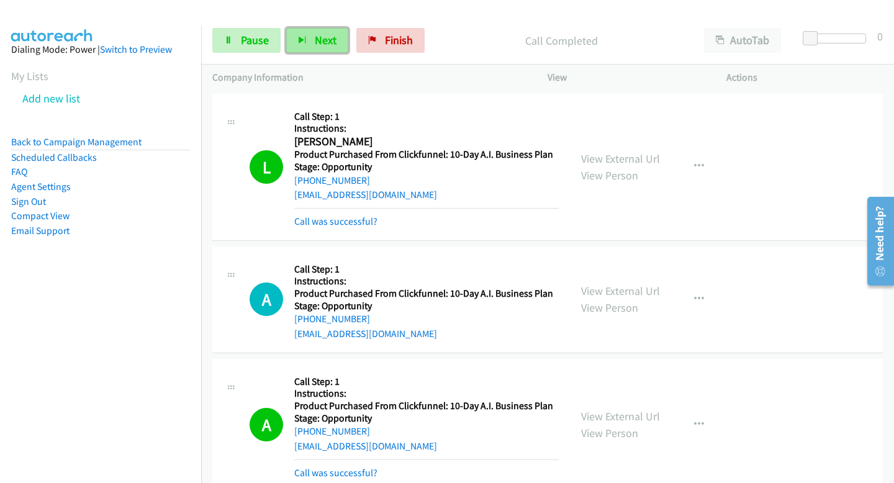
click at [321, 40] on span "Next" at bounding box center [326, 40] width 22 height 14
click at [318, 42] on span "Next" at bounding box center [326, 40] width 22 height 14
click at [328, 40] on span "Next" at bounding box center [326, 40] width 22 height 14
click at [339, 42] on button "Next" at bounding box center [317, 40] width 62 height 25
click at [330, 30] on button "Next" at bounding box center [317, 40] width 62 height 25
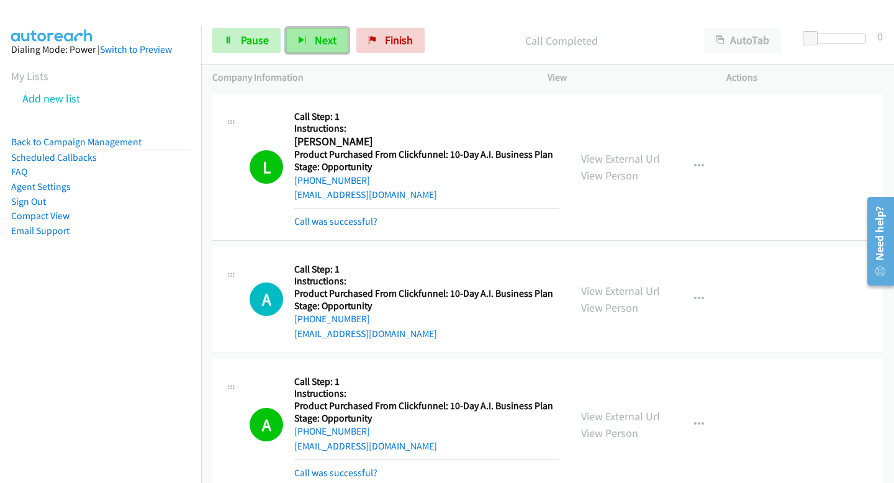
click at [308, 52] on button "Next" at bounding box center [317, 40] width 62 height 25
click at [310, 36] on button "Next" at bounding box center [317, 40] width 62 height 25
click at [310, 27] on div "Start Calls Pause Next Finish Call Completed AutoTab AutoTab 0" at bounding box center [547, 41] width 693 height 48
click at [310, 38] on button "Next" at bounding box center [317, 40] width 62 height 25
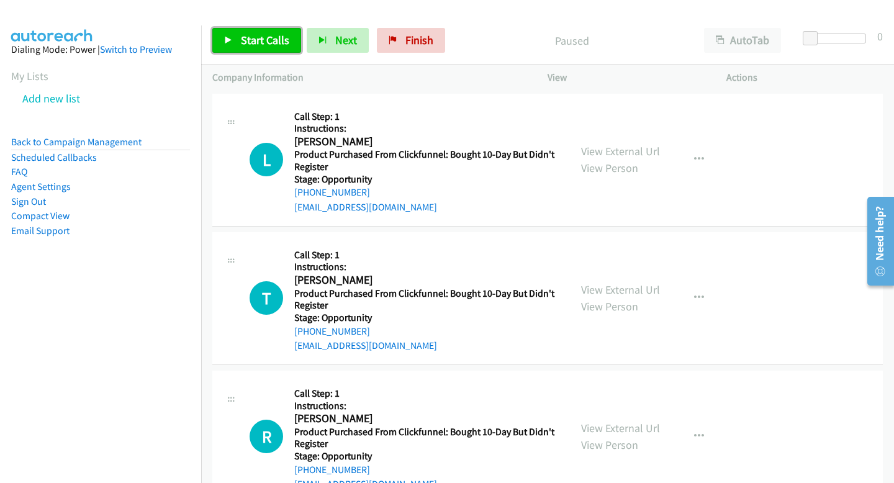
click at [220, 39] on link "Start Calls" at bounding box center [256, 40] width 89 height 25
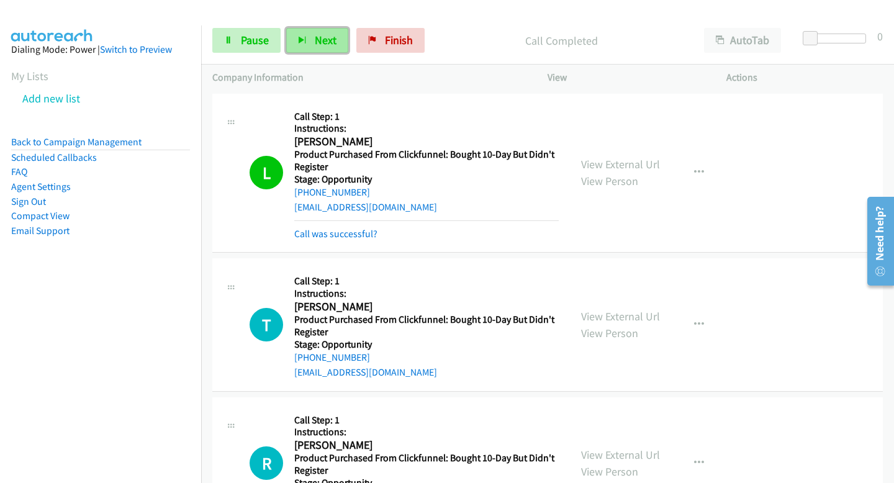
click at [302, 28] on button "Next" at bounding box center [317, 40] width 62 height 25
click at [303, 32] on button "Next" at bounding box center [317, 40] width 62 height 25
click at [321, 32] on button "Next" at bounding box center [317, 40] width 62 height 25
click at [328, 37] on span "Next" at bounding box center [326, 40] width 22 height 14
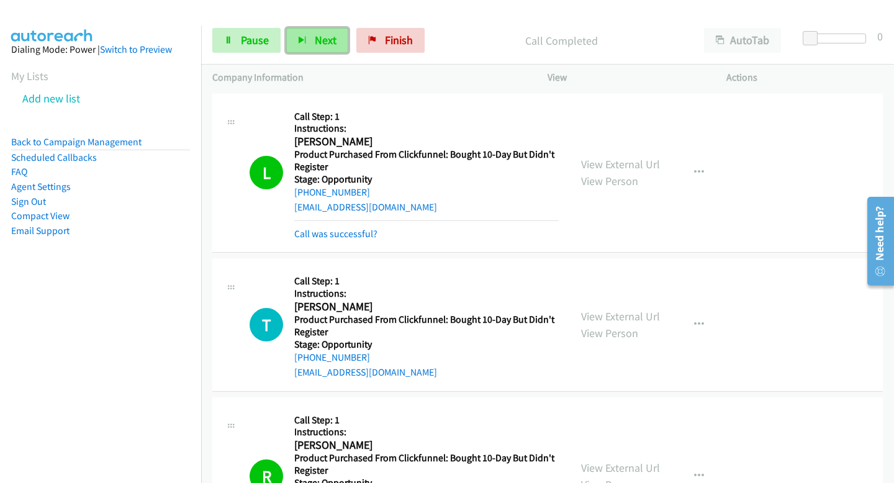
click at [308, 29] on button "Next" at bounding box center [317, 40] width 62 height 25
click at [304, 31] on button "Next" at bounding box center [317, 40] width 62 height 25
click at [241, 43] on span "Pause" at bounding box center [255, 40] width 28 height 14
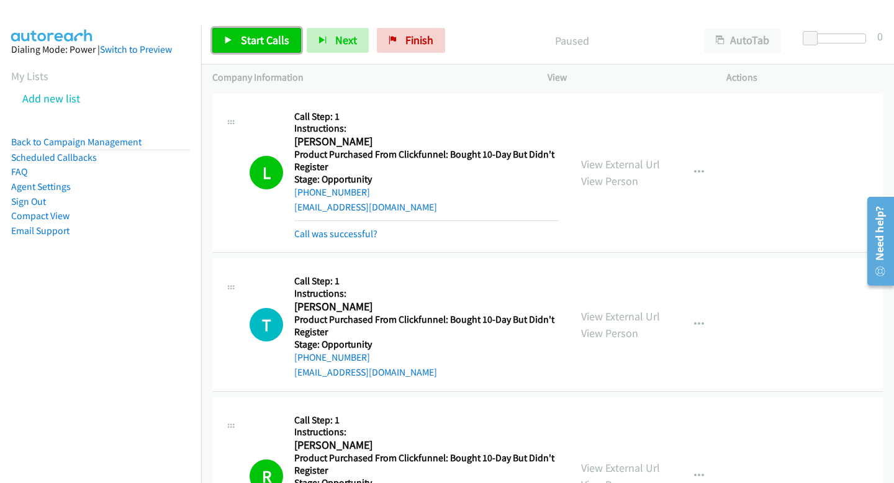
click at [241, 43] on span "Start Calls" at bounding box center [265, 40] width 48 height 14
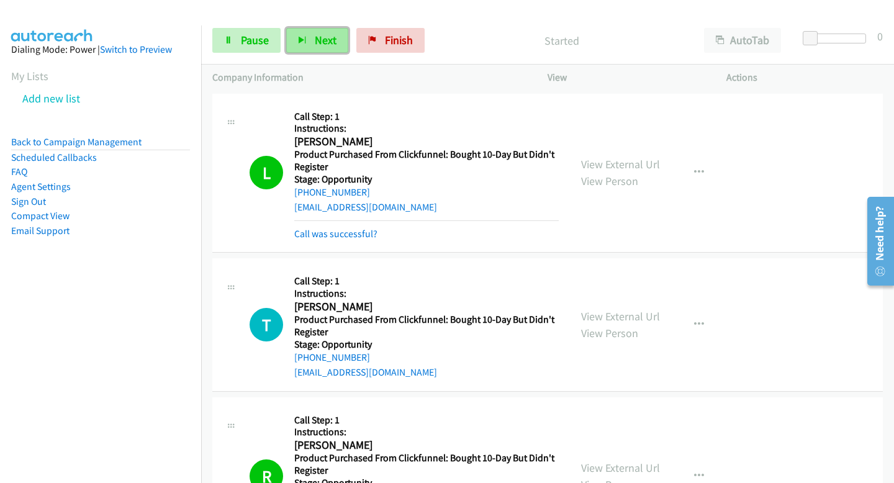
click at [317, 37] on span "Next" at bounding box center [326, 40] width 22 height 14
click at [333, 44] on span "Next" at bounding box center [326, 40] width 22 height 14
click at [318, 42] on span "Next" at bounding box center [326, 40] width 22 height 14
click at [320, 36] on span "Next" at bounding box center [326, 40] width 22 height 14
click at [337, 47] on button "Next" at bounding box center [317, 40] width 62 height 25
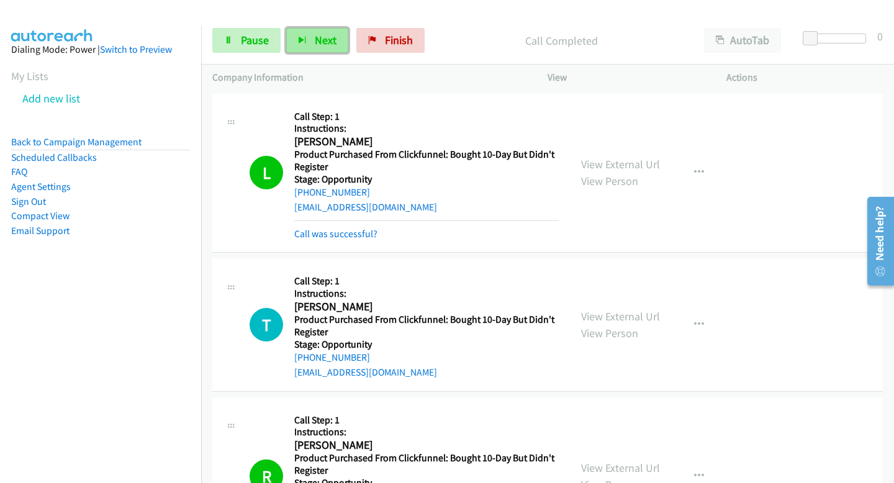
click at [337, 47] on button "Next" at bounding box center [317, 40] width 62 height 25
click at [322, 34] on span "Next" at bounding box center [326, 40] width 22 height 14
click at [315, 47] on button "Next" at bounding box center [317, 40] width 62 height 25
click at [316, 43] on span "Next" at bounding box center [326, 40] width 22 height 14
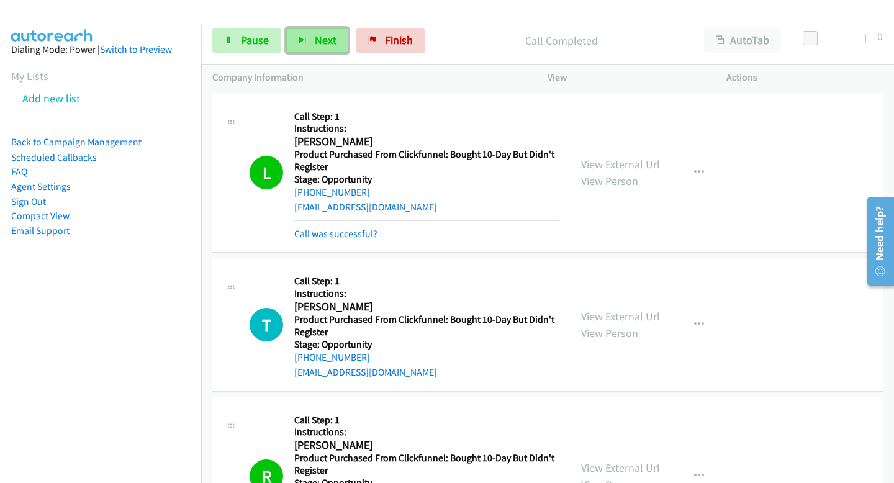
click at [332, 42] on span "Next" at bounding box center [326, 40] width 22 height 14
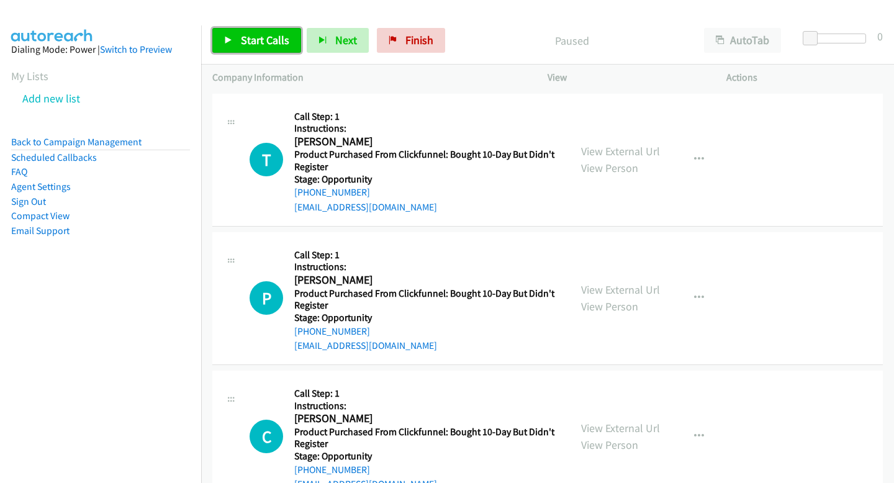
click at [251, 45] on span "Start Calls" at bounding box center [265, 40] width 48 height 14
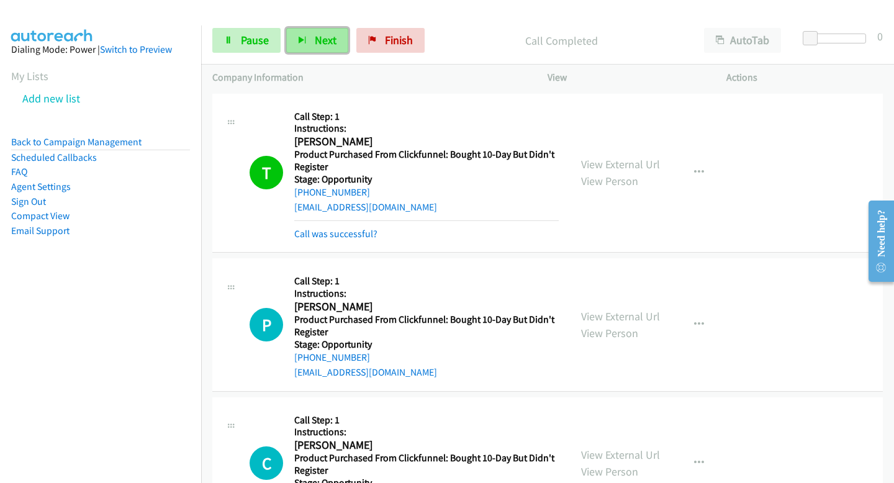
click at [315, 39] on span "Next" at bounding box center [326, 40] width 22 height 14
click at [331, 37] on span "Next" at bounding box center [326, 40] width 22 height 14
click at [296, 52] on button "Next" at bounding box center [317, 40] width 62 height 25
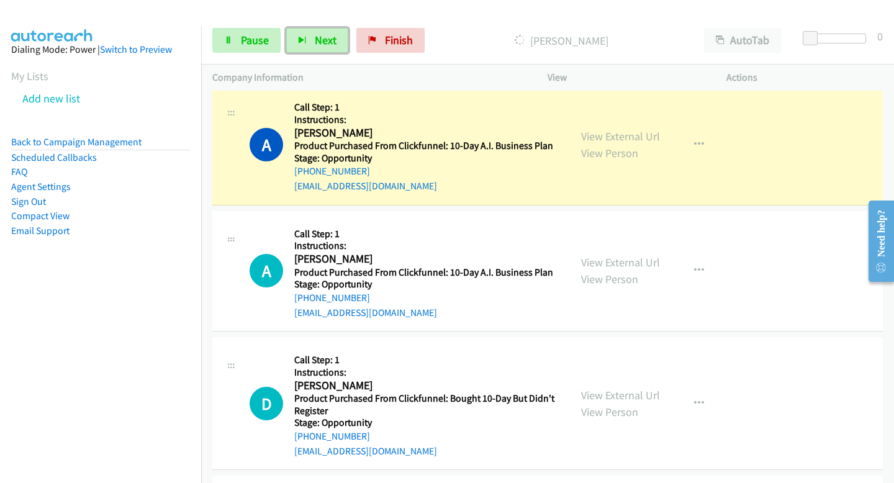
scroll to position [895, 0]
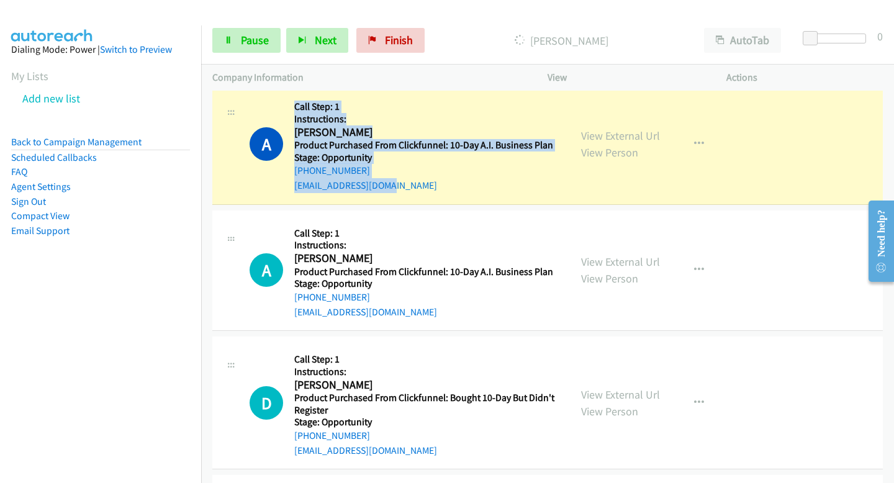
drag, startPoint x: 295, startPoint y: 109, endPoint x: 403, endPoint y: 191, distance: 134.7
click at [403, 191] on div "Callback Scheduled Call Step: 1 Instructions: [PERSON_NAME] America/[GEOGRAPHIC…" at bounding box center [426, 144] width 264 height 98
copy div "Call Step: 1 Instructions: [PERSON_NAME] America/[GEOGRAPHIC_DATA] Product Purc…"
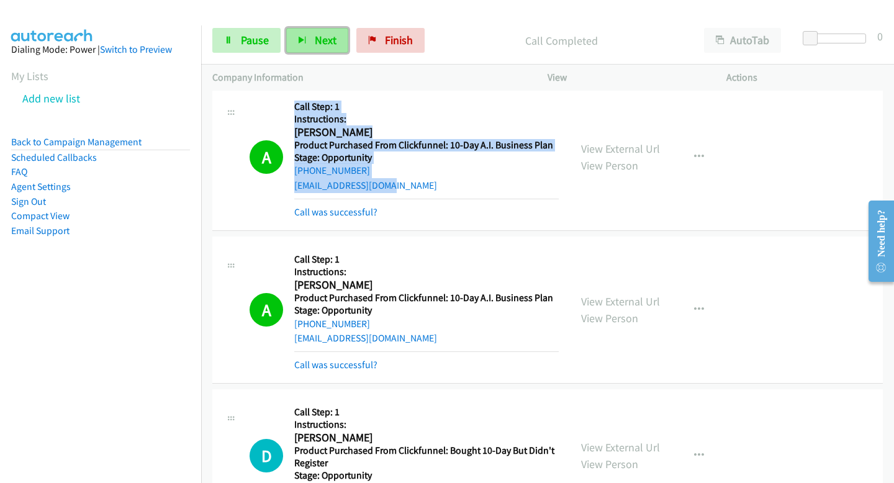
click at [327, 38] on span "Next" at bounding box center [326, 40] width 22 height 14
click at [303, 36] on button "Next" at bounding box center [317, 40] width 62 height 25
click at [319, 30] on button "Next" at bounding box center [317, 40] width 62 height 25
click at [330, 36] on span "Next" at bounding box center [326, 40] width 22 height 14
click at [331, 30] on button "Next" at bounding box center [317, 40] width 62 height 25
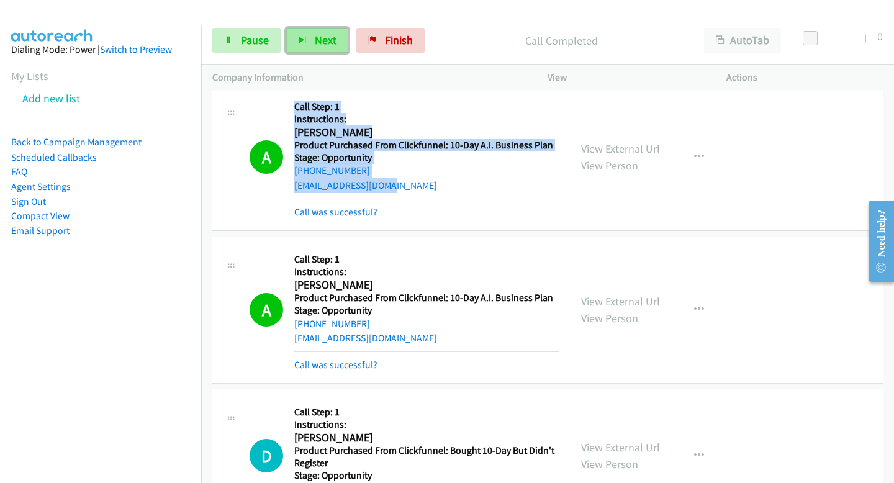
click at [311, 40] on button "Next" at bounding box center [317, 40] width 62 height 25
click at [253, 30] on link "Pause" at bounding box center [246, 40] width 68 height 25
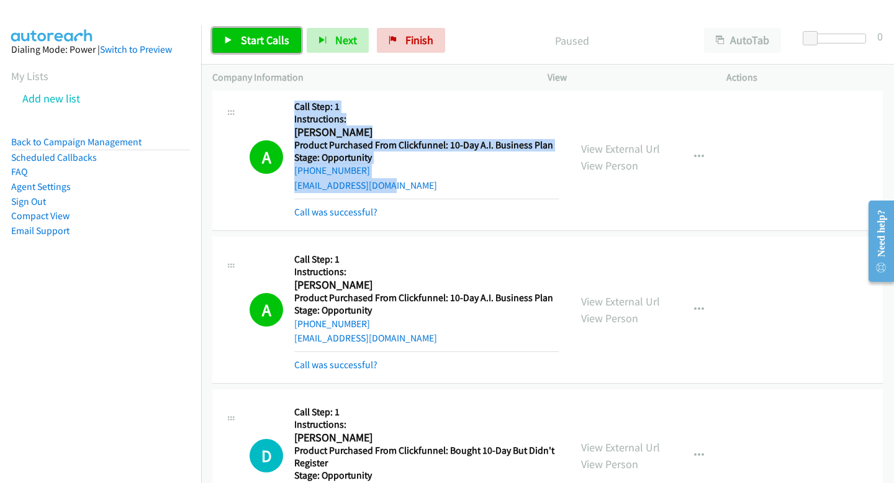
click at [259, 41] on span "Start Calls" at bounding box center [265, 40] width 48 height 14
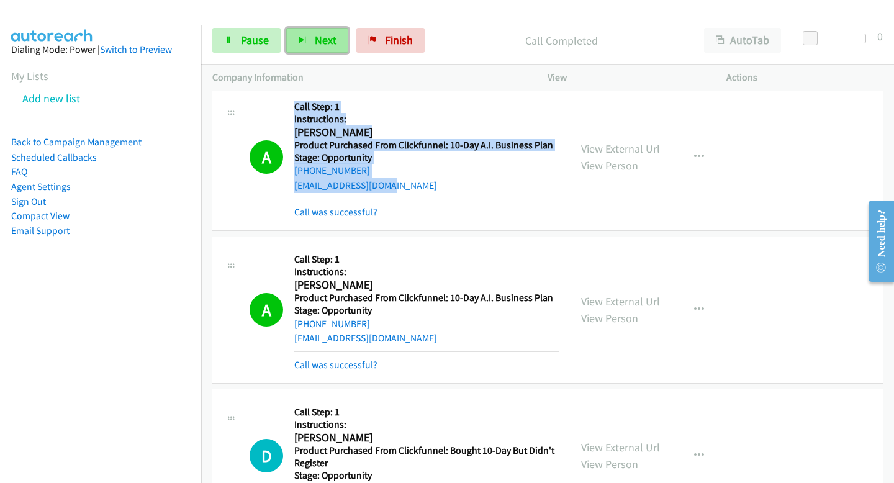
click at [310, 48] on button "Next" at bounding box center [317, 40] width 62 height 25
click at [312, 42] on button "Next" at bounding box center [317, 40] width 62 height 25
click at [329, 33] on span "Next" at bounding box center [326, 40] width 22 height 14
click at [326, 32] on button "Next" at bounding box center [317, 40] width 62 height 25
click at [308, 51] on button "Next" at bounding box center [317, 40] width 62 height 25
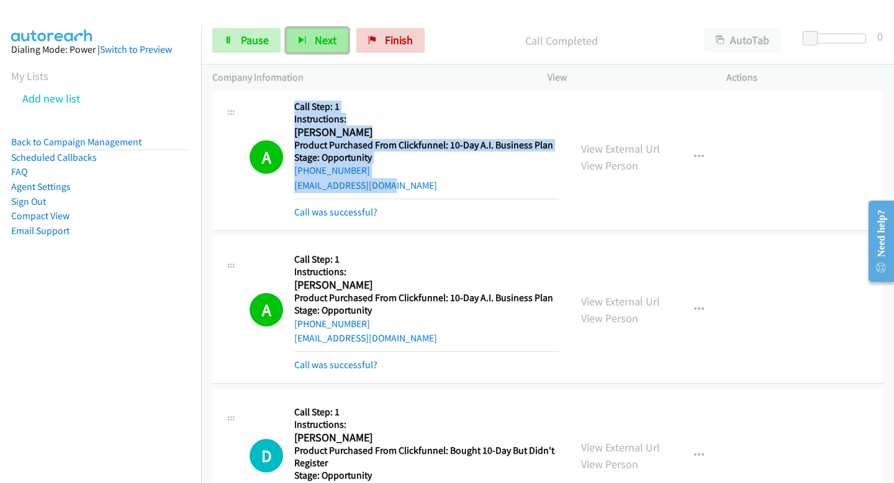
click at [307, 41] on button "Next" at bounding box center [317, 40] width 62 height 25
click at [331, 34] on span "Next" at bounding box center [326, 40] width 22 height 14
click at [309, 33] on button "Next" at bounding box center [317, 40] width 62 height 25
click at [321, 32] on button "Next" at bounding box center [317, 40] width 62 height 25
click at [315, 35] on span "Next" at bounding box center [326, 40] width 22 height 14
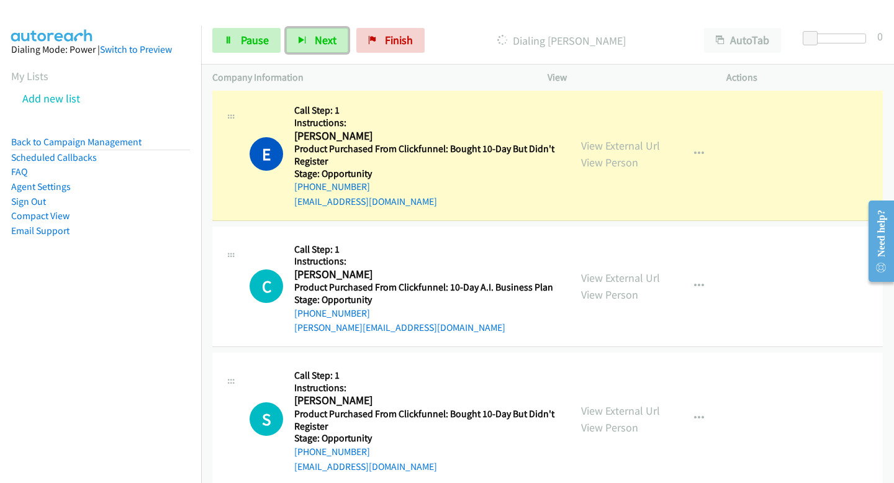
scroll to position [5174, 0]
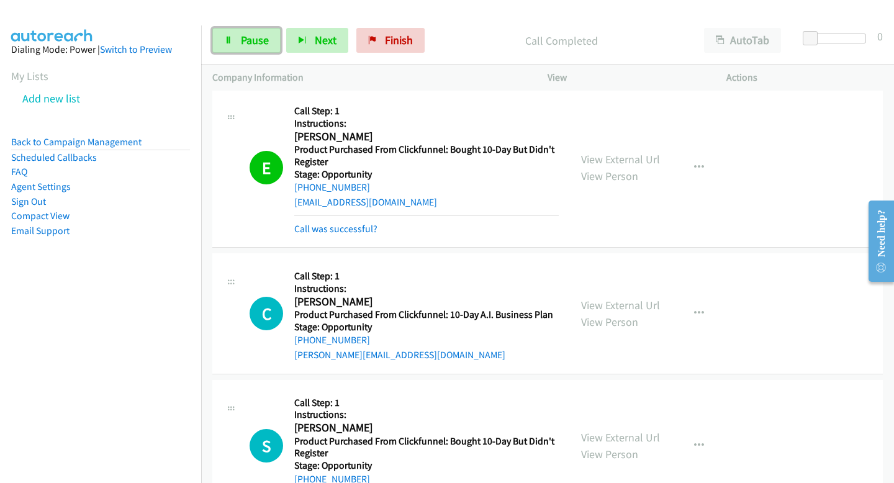
click at [251, 34] on span "Pause" at bounding box center [255, 40] width 28 height 14
